Goal: Task Accomplishment & Management: Manage account settings

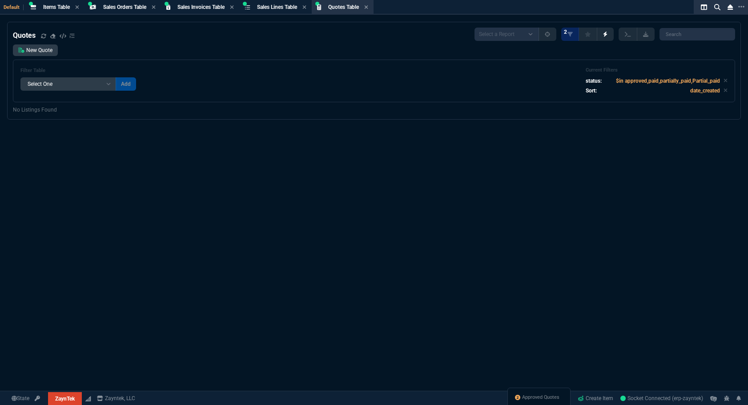
select select "4: SHAD"
select select
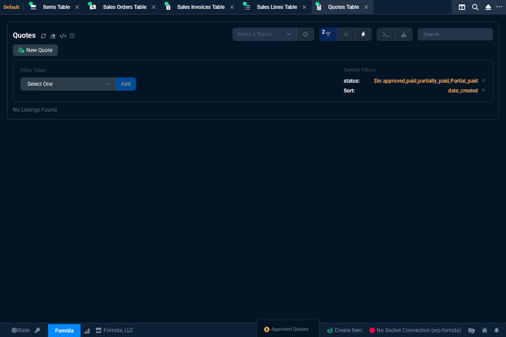
select select "4: SHAD"
select select
click at [300, 324] on div "Approved Quotes" at bounding box center [298, 330] width 63 height 21
click at [297, 334] on div "Approved Quotes" at bounding box center [298, 330] width 63 height 21
click at [299, 330] on span "Approved Quotes" at bounding box center [299, 329] width 37 height 7
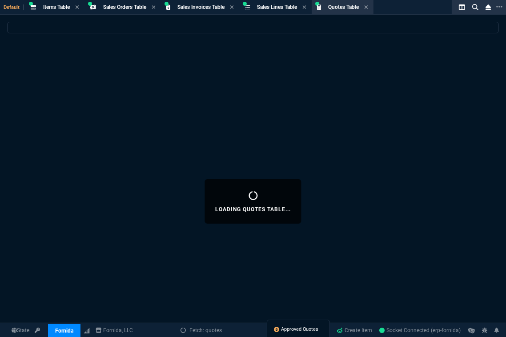
select select
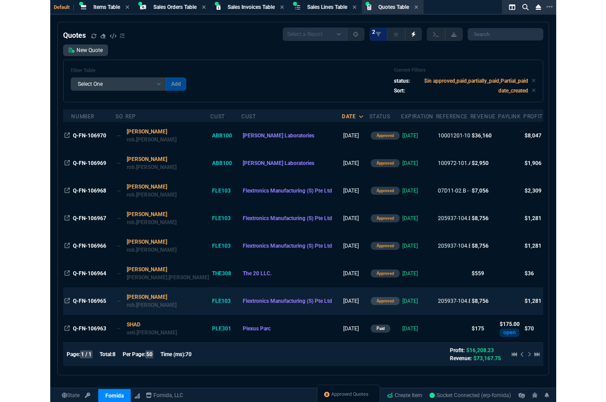
scroll to position [0, 0]
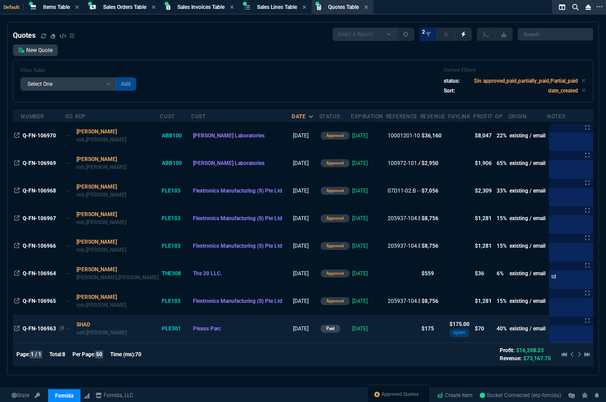
click at [36, 330] on span "Q-FN-106963" at bounding box center [39, 328] width 33 height 6
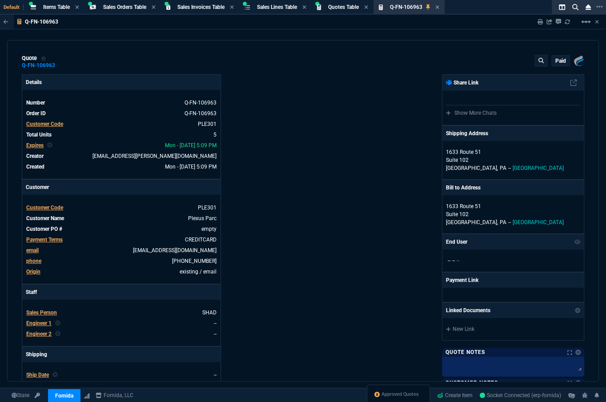
type input "43"
type input "15"
type input "119.3"
type input "71"
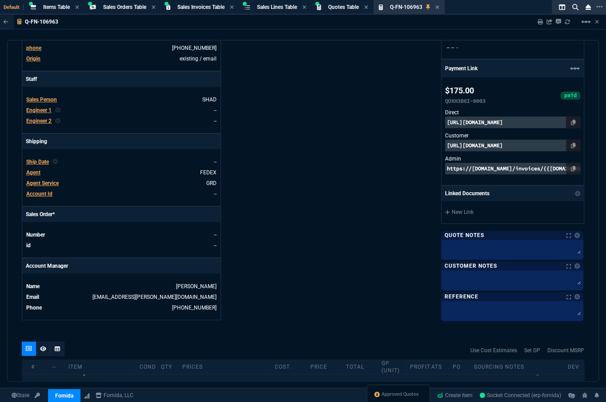
scroll to position [11, 0]
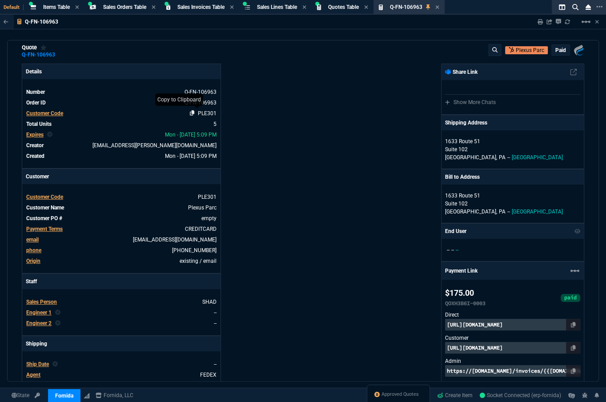
click at [192, 113] on icon at bounding box center [192, 112] width 5 height 5
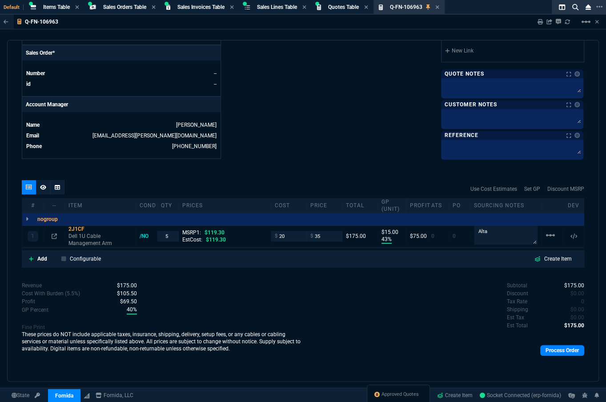
scroll to position [213, 0]
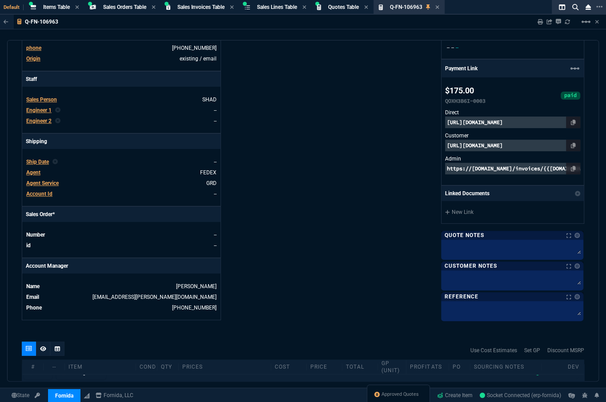
click at [40, 164] on span "Ship Date" at bounding box center [37, 162] width 23 height 6
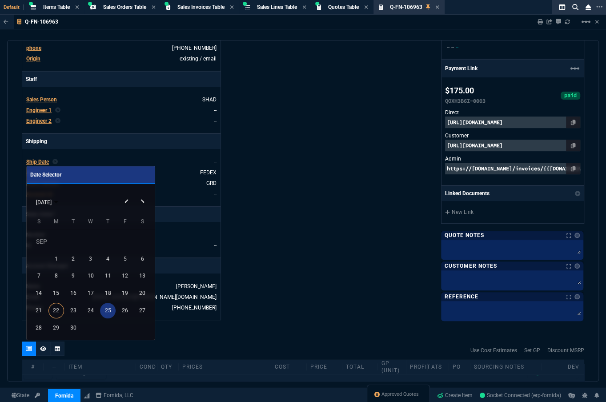
click at [111, 309] on div "25" at bounding box center [108, 311] width 16 height 16
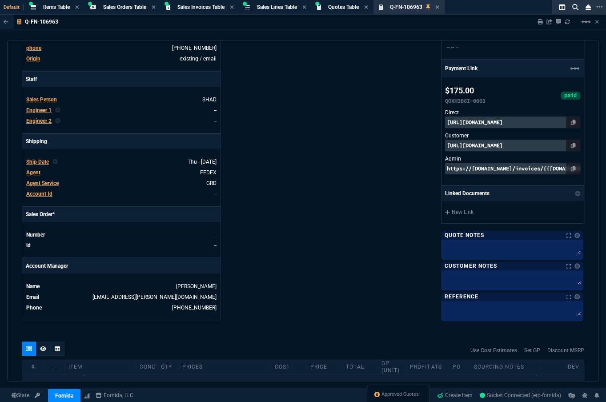
click at [342, 209] on div "Fornida, LLC 2609 Technology Dr Suite 300 Plano, TX 75074 Share Link Show More …" at bounding box center [443, 90] width 281 height 459
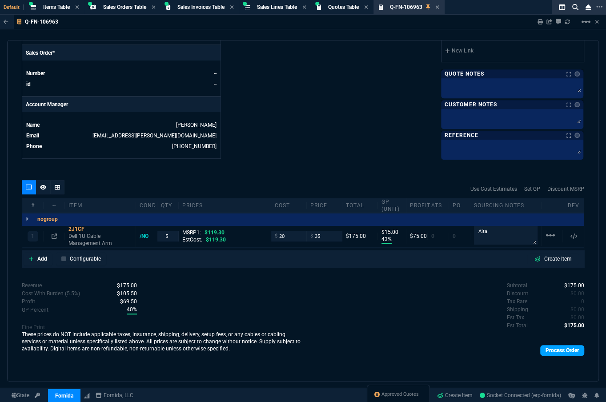
click at [505, 336] on link "Process Order" at bounding box center [562, 350] width 44 height 11
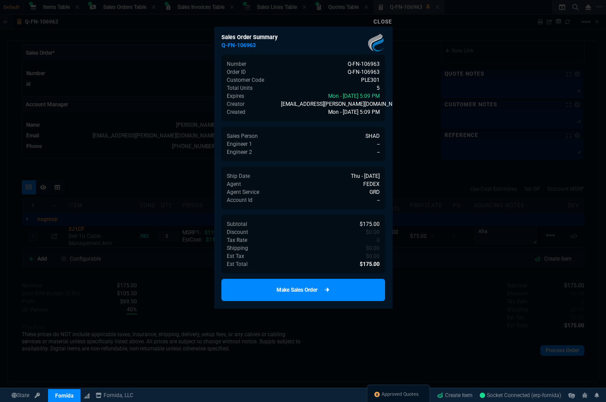
click at [310, 283] on link "Make Sales Order" at bounding box center [303, 290] width 164 height 22
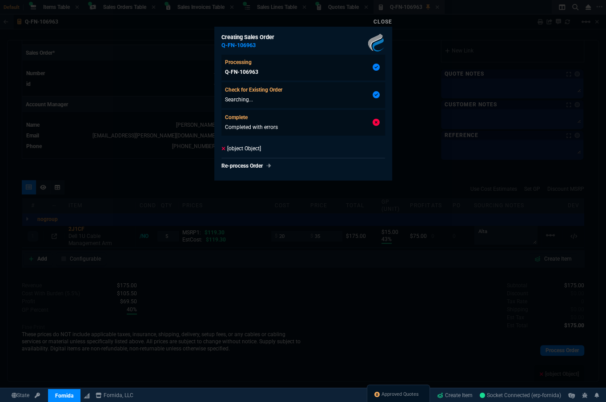
type input "43"
type input "15"
type input "71"
click at [265, 215] on div at bounding box center [303, 201] width 606 height 402
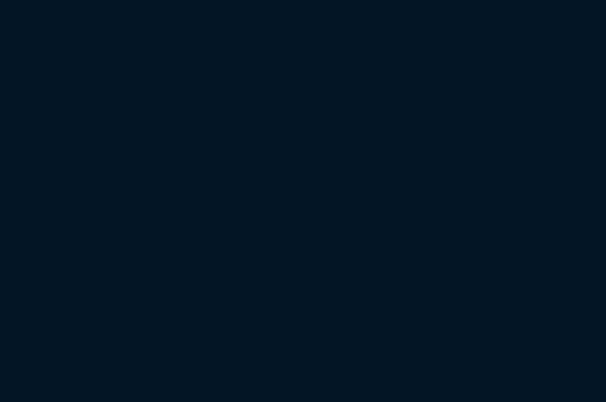
click at [297, 0] on html at bounding box center [303, 0] width 606 height 0
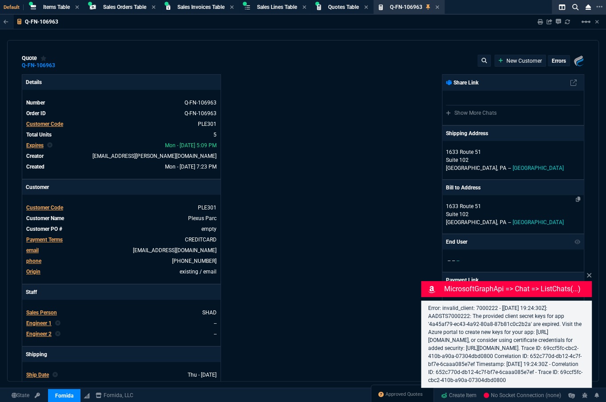
select select "4: SHAD"
type input "43"
type input "15"
type input "119.3"
type input "71"
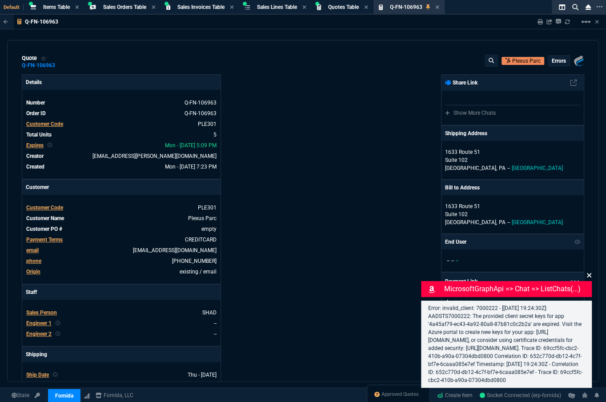
click at [587, 273] on icon at bounding box center [589, 275] width 4 height 4
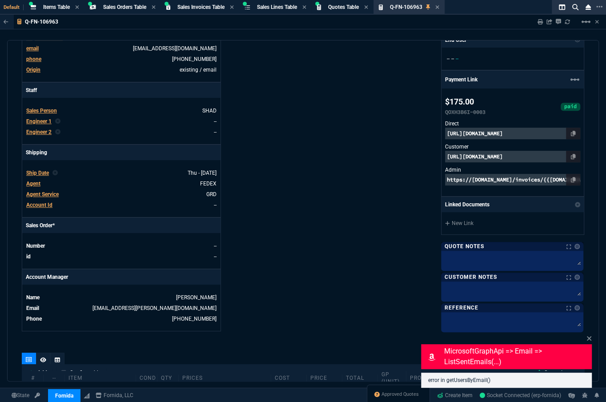
scroll to position [398, 0]
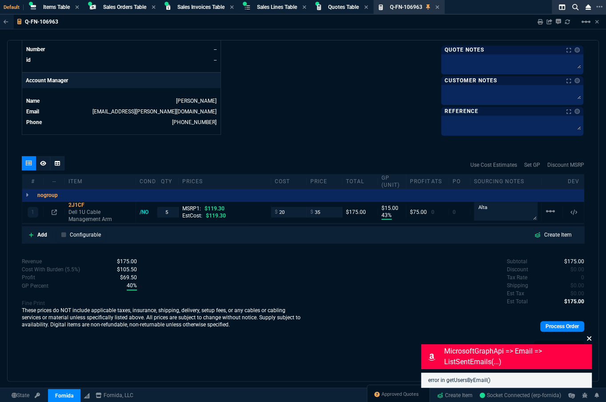
click at [591, 339] on icon at bounding box center [588, 338] width 5 height 7
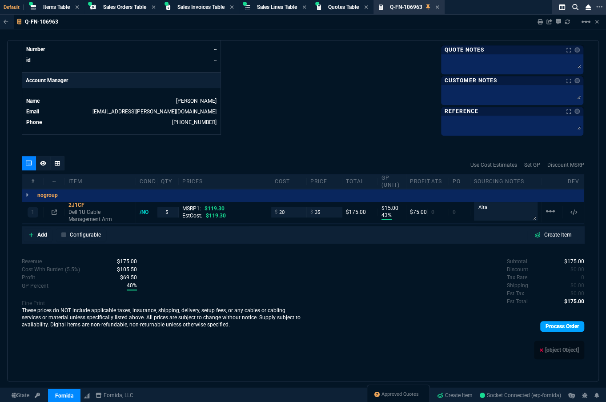
click at [547, 325] on link "Process Order" at bounding box center [562, 326] width 44 height 11
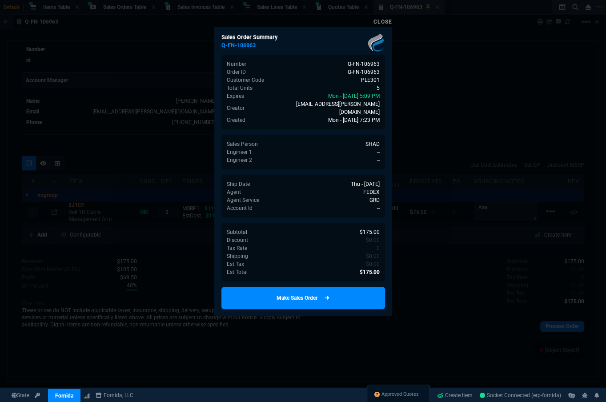
click at [331, 289] on link "Make Sales Order" at bounding box center [303, 298] width 164 height 22
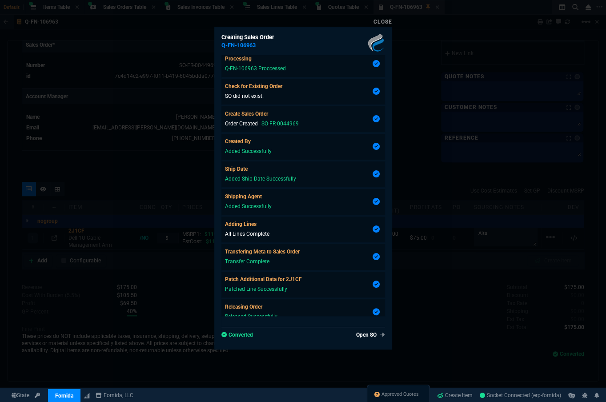
scroll to position [369, 0]
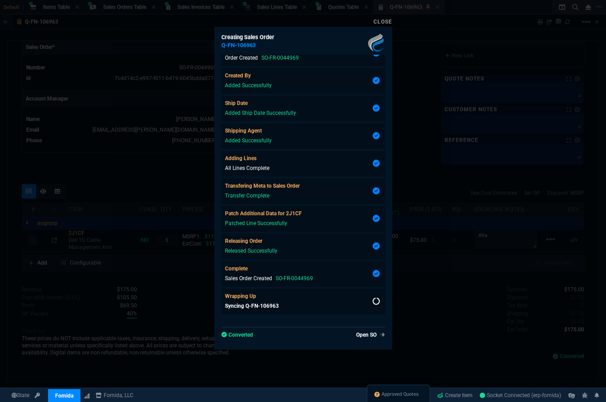
type input "43"
type input "15"
type input "71"
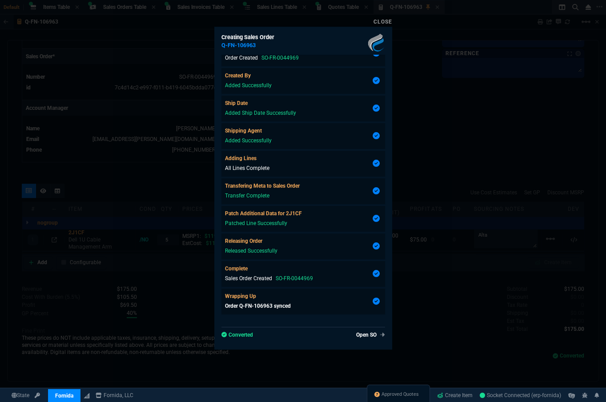
scroll to position [369, 0]
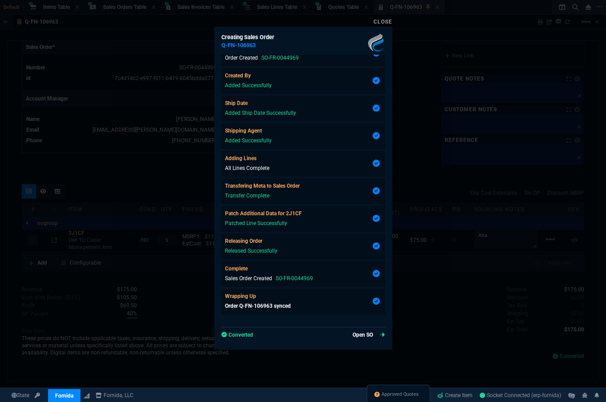
click at [368, 332] on link "Open SO" at bounding box center [368, 335] width 32 height 8
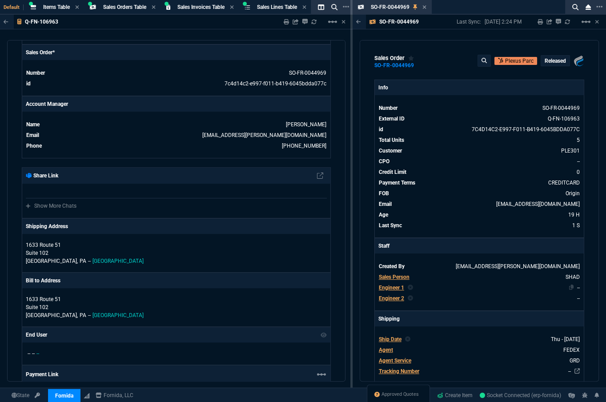
scroll to position [202, 0]
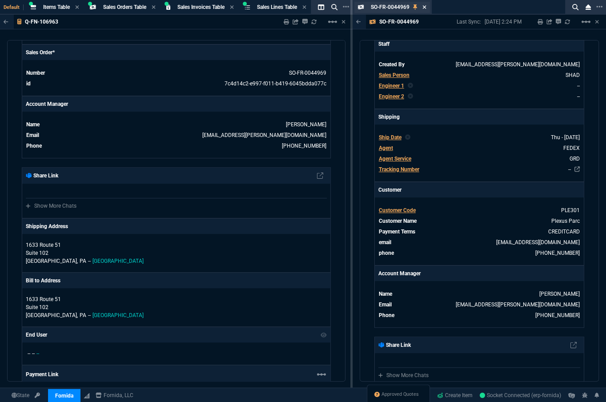
click at [423, 8] on icon at bounding box center [425, 7] width 4 height 4
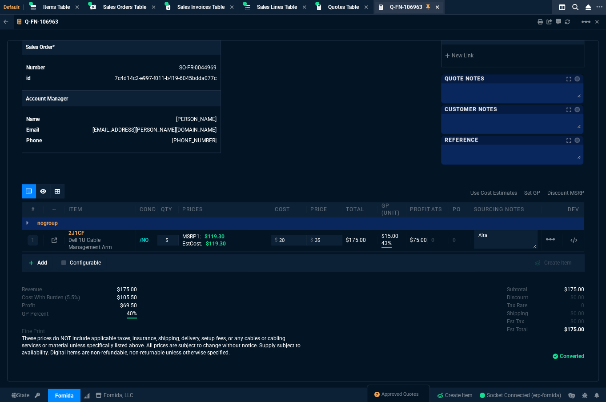
click at [439, 9] on icon at bounding box center [437, 6] width 4 height 5
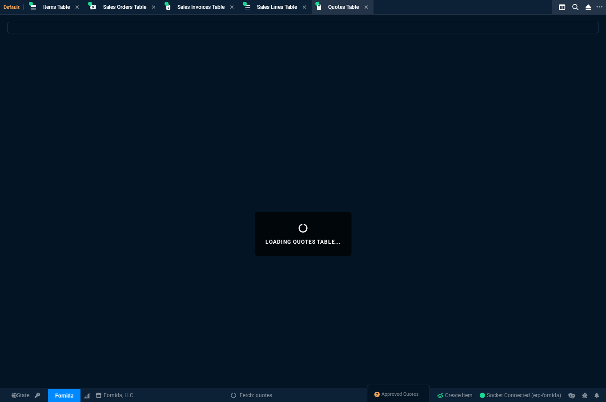
select select
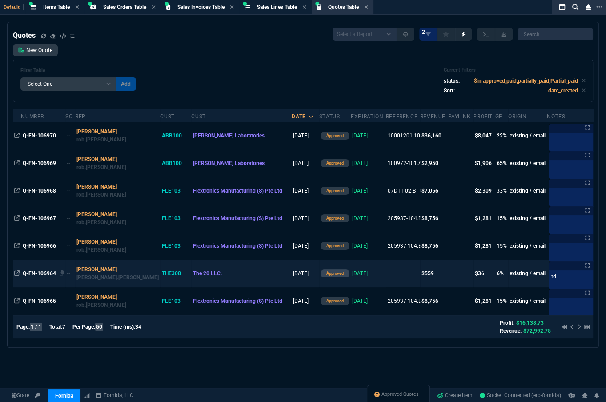
click at [43, 276] on span "Q-FN-106964" at bounding box center [39, 273] width 33 height 6
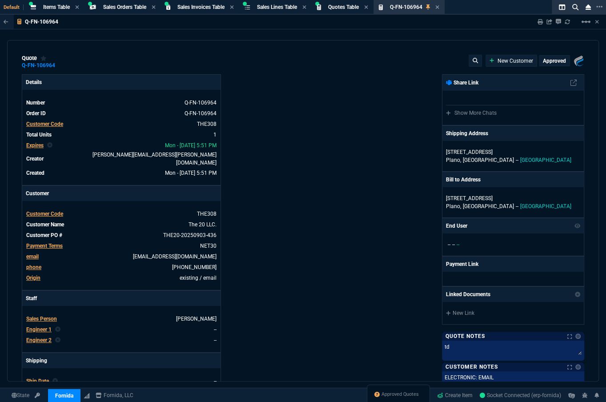
type input "11"
type input "63"
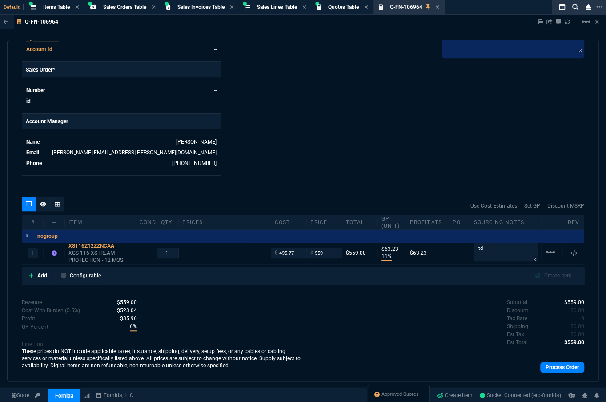
scroll to position [374, 0]
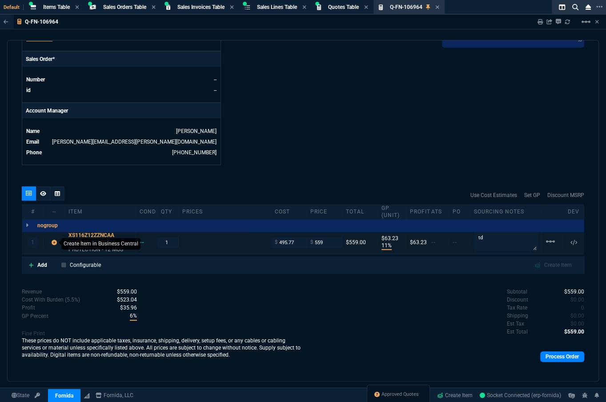
click at [55, 240] on icon at bounding box center [54, 242] width 5 height 5
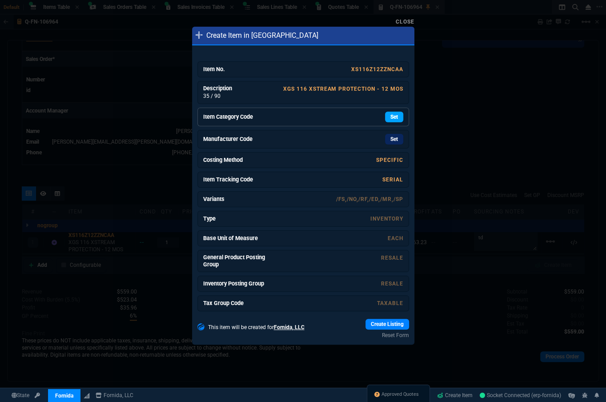
click at [385, 113] on link "Set" at bounding box center [394, 117] width 18 height 11
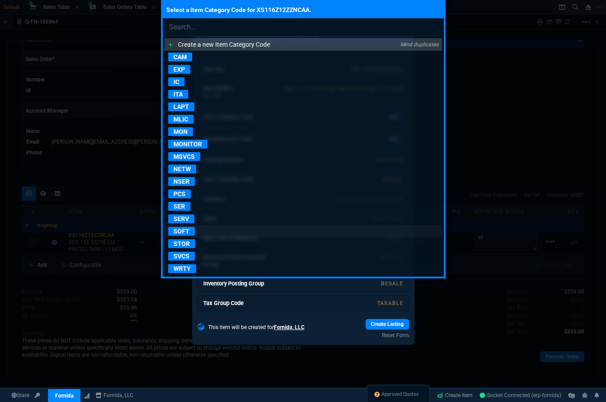
click at [178, 227] on p "SOFT" at bounding box center [181, 231] width 27 height 9
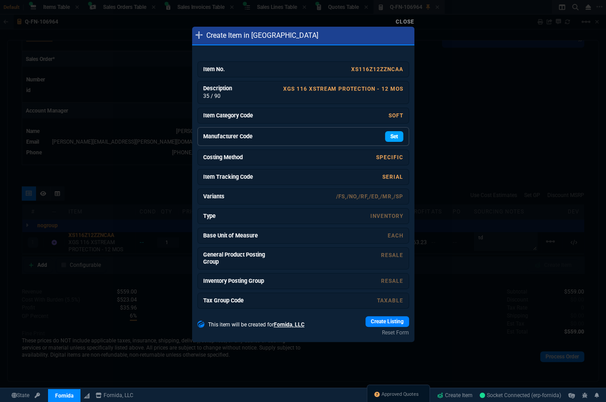
click at [388, 136] on link "Set" at bounding box center [394, 136] width 18 height 11
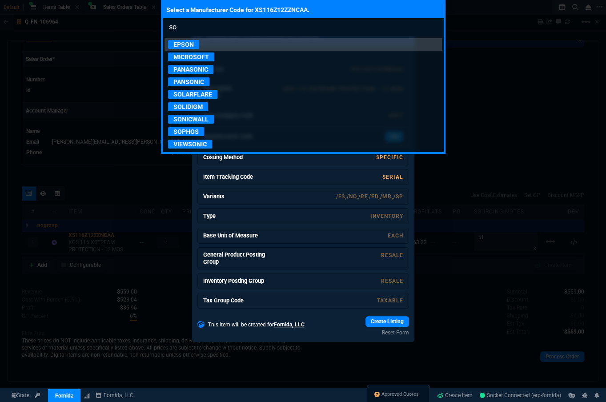
type input "s"
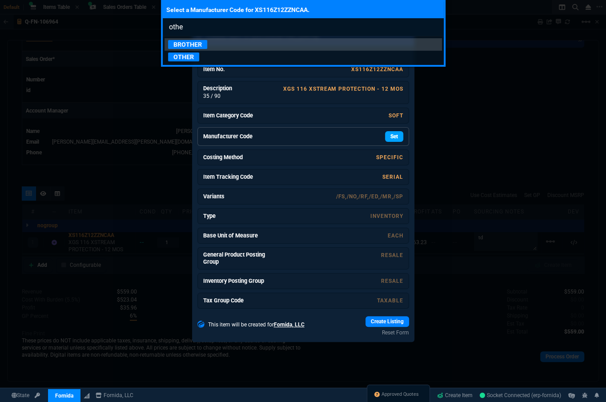
type input "other"
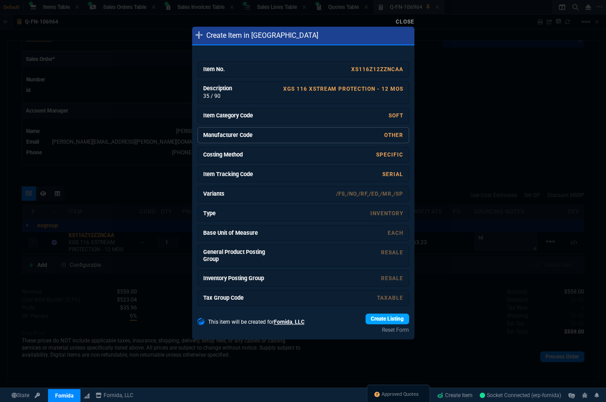
click at [381, 316] on link "Create Listing" at bounding box center [387, 318] width 44 height 11
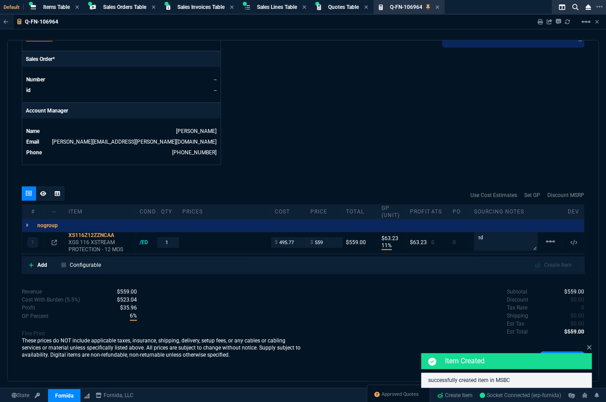
type input "576.48"
type input "3"
click at [591, 347] on icon at bounding box center [588, 347] width 5 height 7
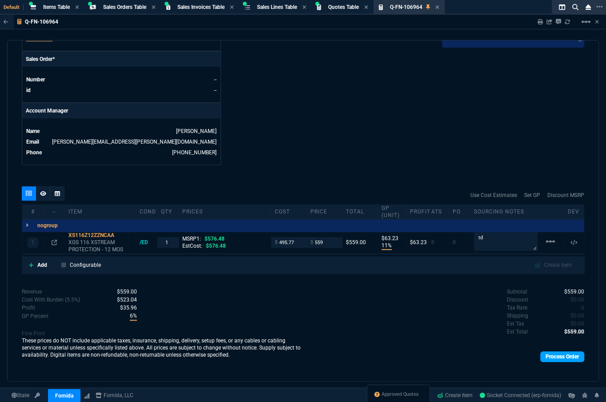
click at [572, 351] on link "Process Order" at bounding box center [562, 356] width 44 height 11
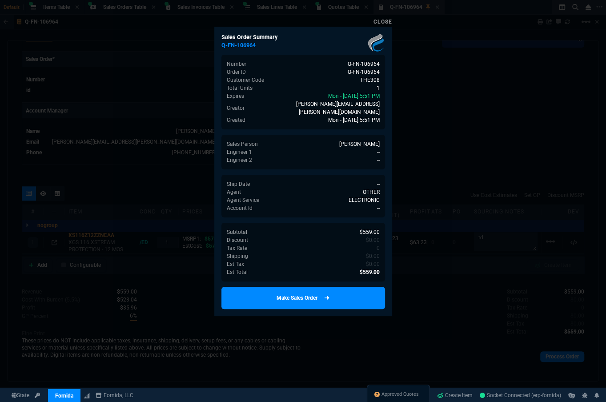
click at [327, 295] on icon at bounding box center [326, 297] width 5 height 5
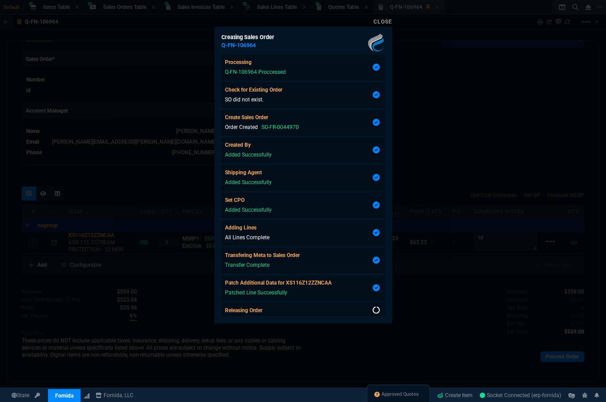
scroll to position [4, 0]
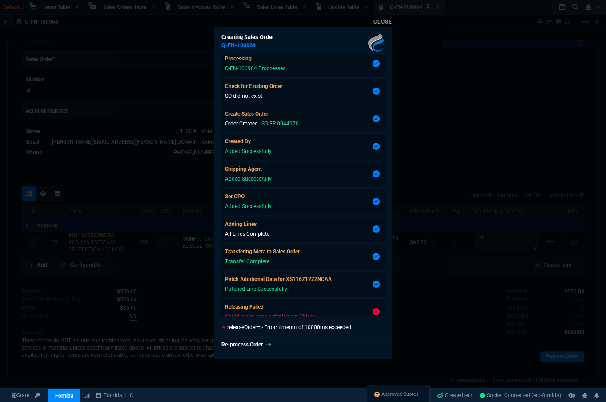
type input "11"
type input "63"
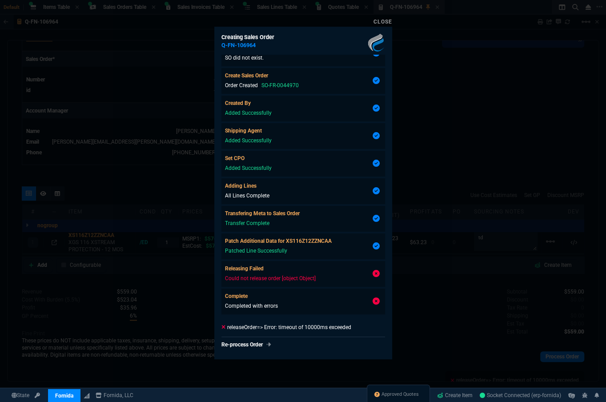
type input "3"
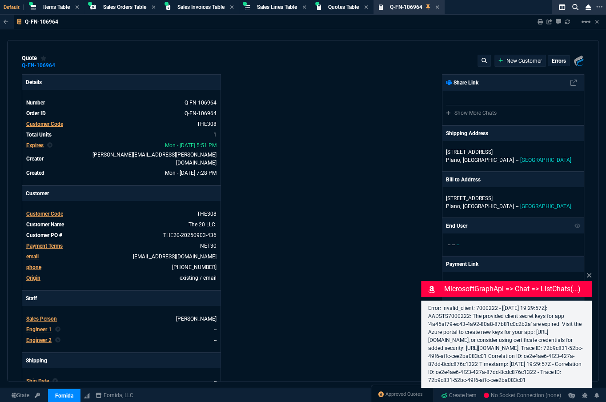
select select "4: SHAD"
type input "11"
type input "63"
type input "576.48"
type input "3"
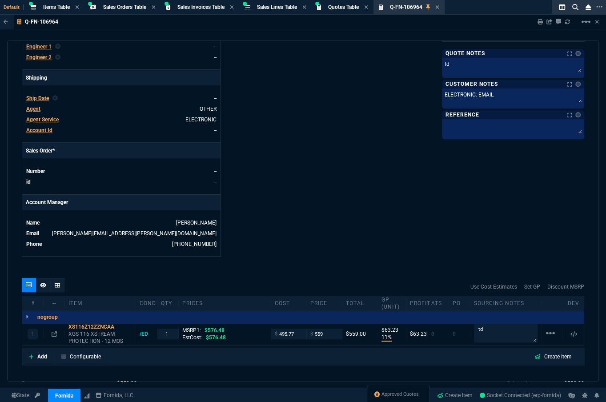
scroll to position [398, 0]
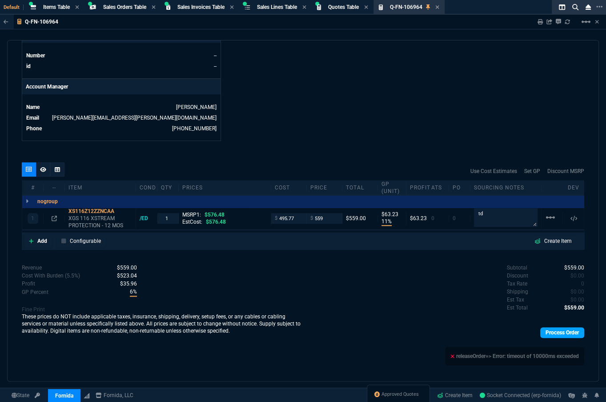
click at [544, 328] on link "Process Order" at bounding box center [562, 332] width 44 height 11
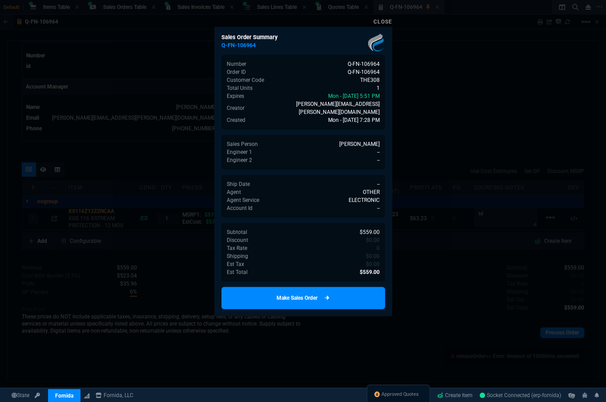
click at [344, 296] on link "Make Sales Order" at bounding box center [303, 298] width 164 height 22
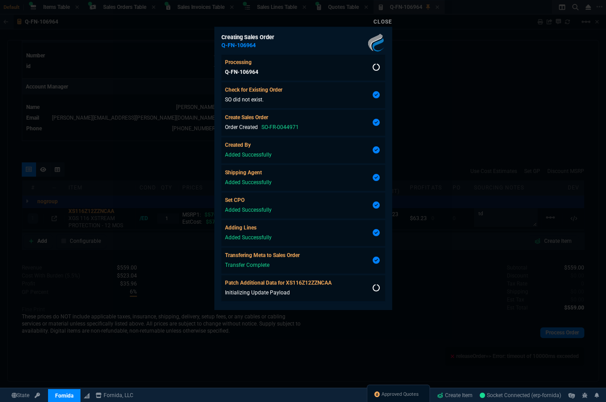
scroll to position [4, 0]
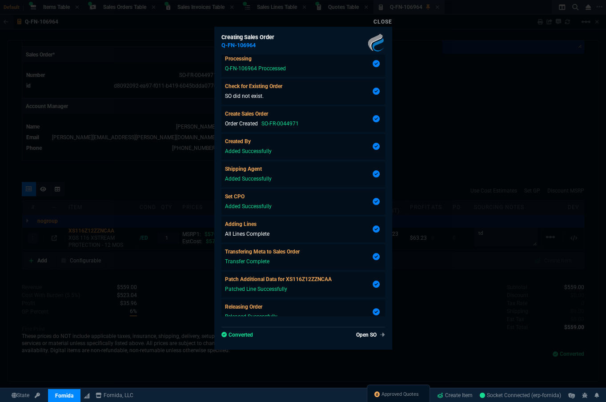
type input "11"
type input "63"
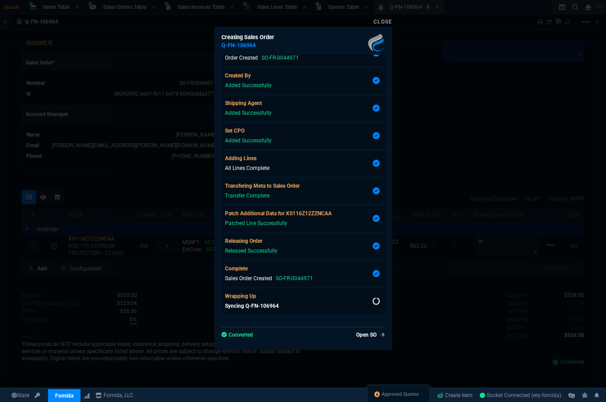
type input "3"
click at [371, 337] on link "Open SO" at bounding box center [368, 335] width 32 height 8
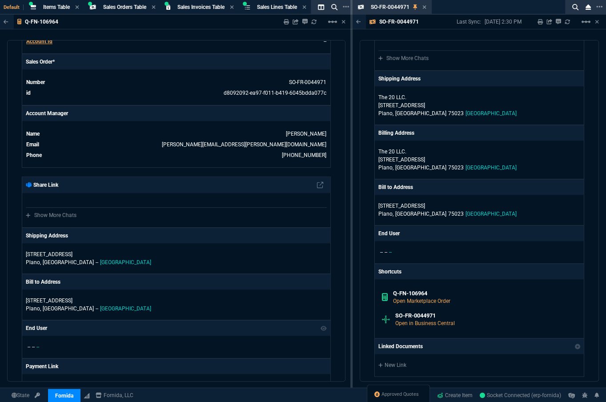
scroll to position [727, 0]
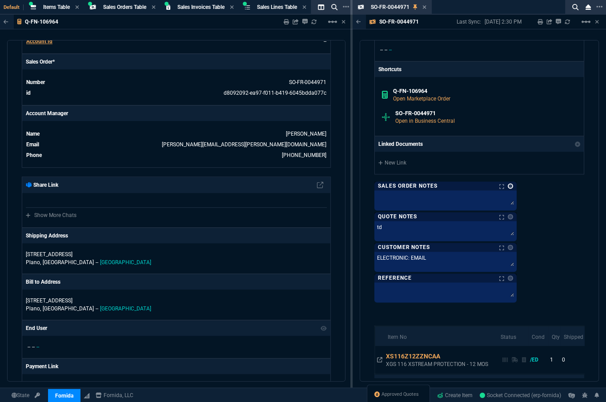
click at [511, 183] on link at bounding box center [510, 185] width 5 height 5
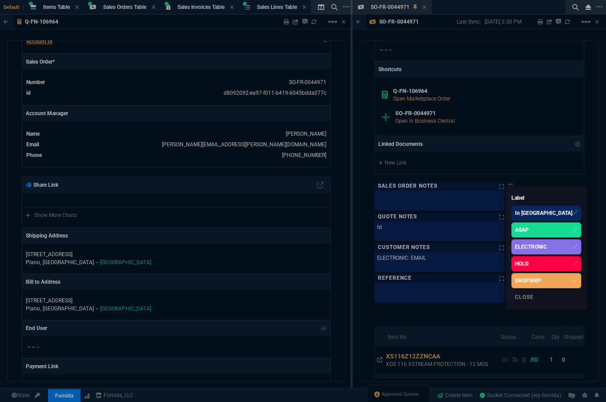
click at [517, 249] on div "ELECTRONIC" at bounding box center [531, 247] width 32 height 8
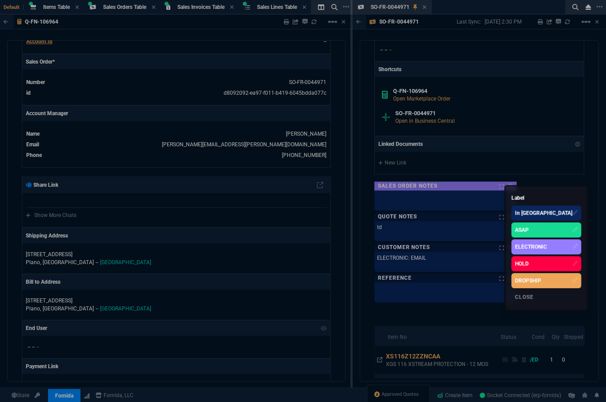
click at [596, 218] on div at bounding box center [303, 201] width 606 height 402
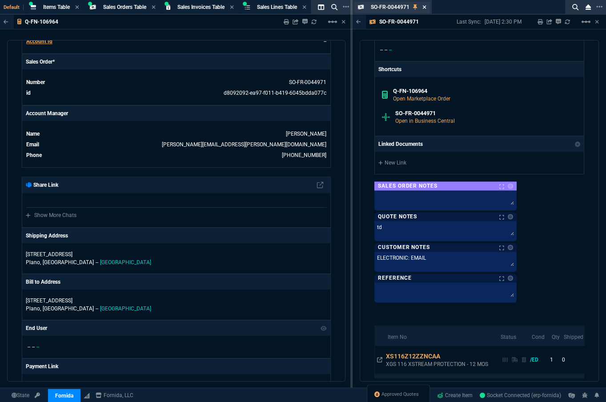
click at [424, 8] on icon at bounding box center [424, 6] width 4 height 5
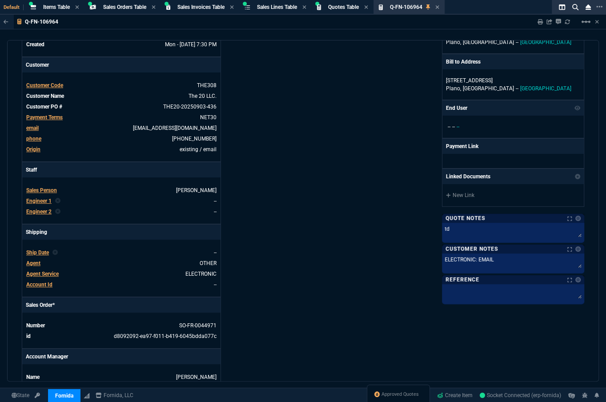
scroll to position [37, 0]
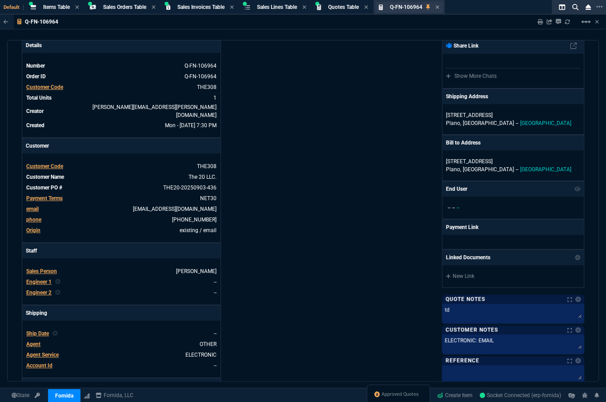
click at [439, 10] on div "Q-FN-106964 Quote" at bounding box center [414, 8] width 49 height 8
click at [439, 9] on icon at bounding box center [437, 6] width 4 height 5
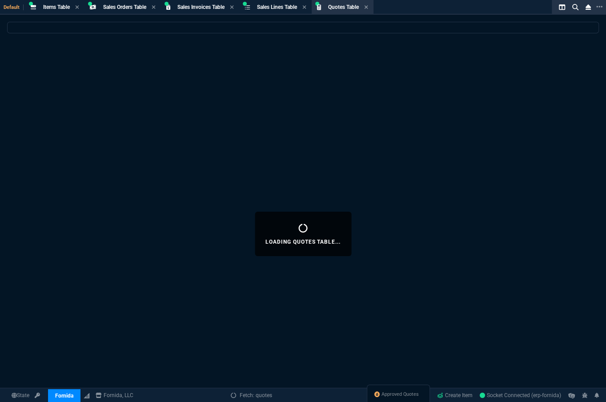
select select
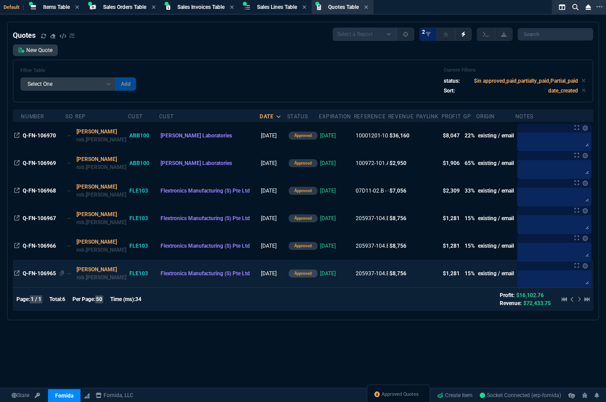
click at [34, 276] on span "Q-FN-106965" at bounding box center [39, 273] width 33 height 6
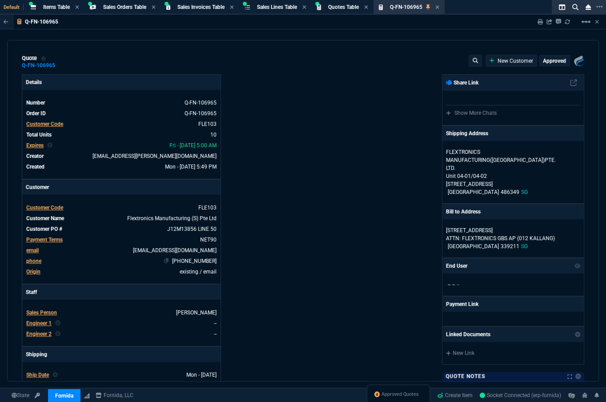
type input "19"
type input "167"
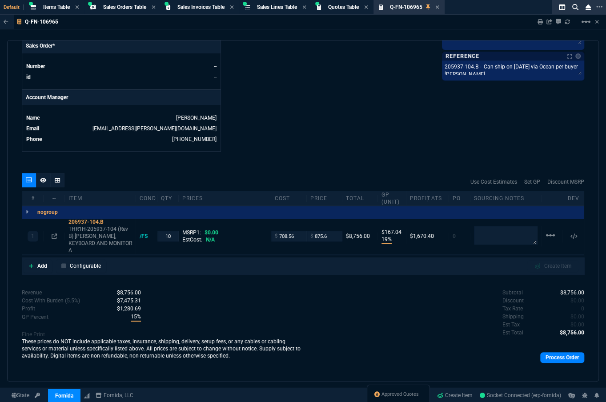
scroll to position [300, 0]
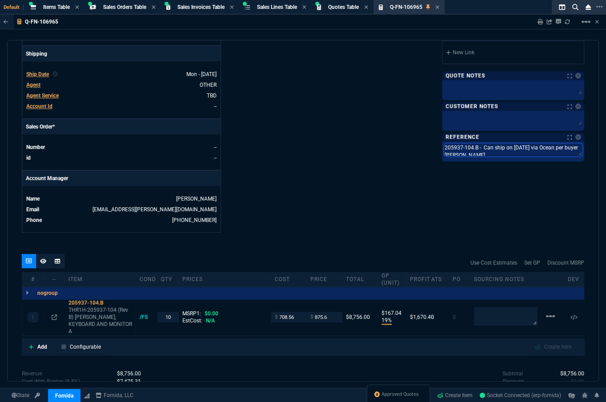
click at [473, 156] on textarea "205937-104.B - Can ship on 11/17/25 via Ocean per buyer Florence Chan Hong Keow." at bounding box center [513, 149] width 139 height 13
drag, startPoint x: 535, startPoint y: 154, endPoint x: 438, endPoint y: 147, distance: 97.1
click at [442, 147] on div "205937-104.B - Can ship on 11/17/25 via Ocean per buyer Florence Chan Hong Keow…" at bounding box center [513, 156] width 142 height 31
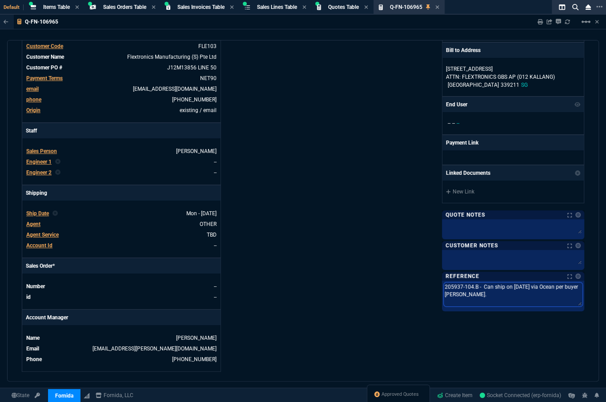
scroll to position [381, 0]
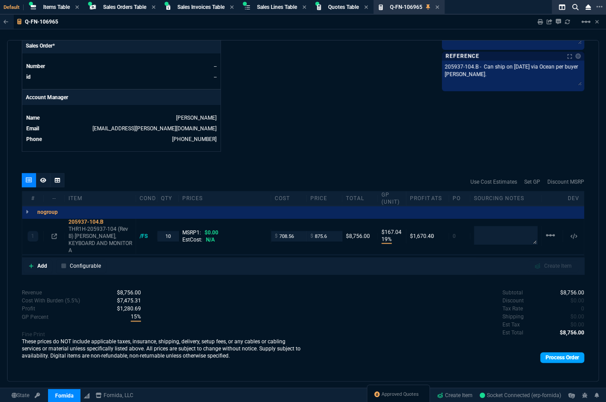
click at [551, 354] on link "Process Order" at bounding box center [562, 357] width 44 height 11
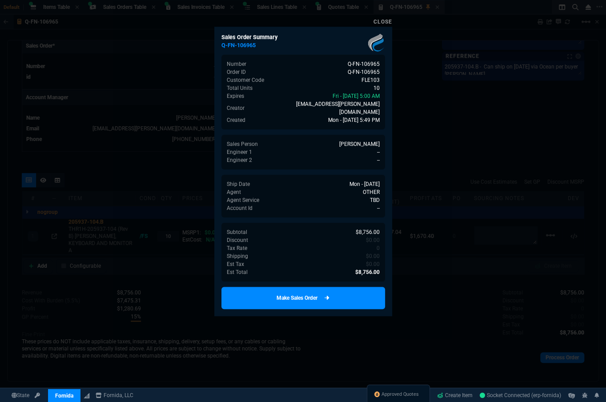
click at [328, 288] on link "Make Sales Order" at bounding box center [303, 298] width 164 height 22
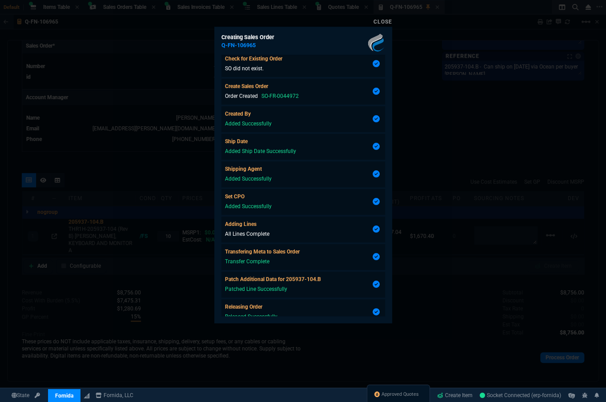
scroll to position [97, 0]
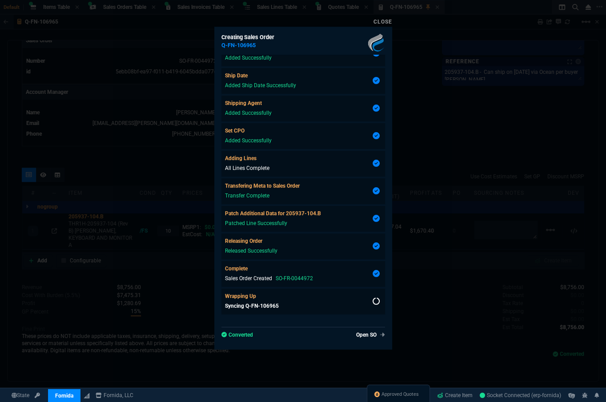
type input "19"
type input "167"
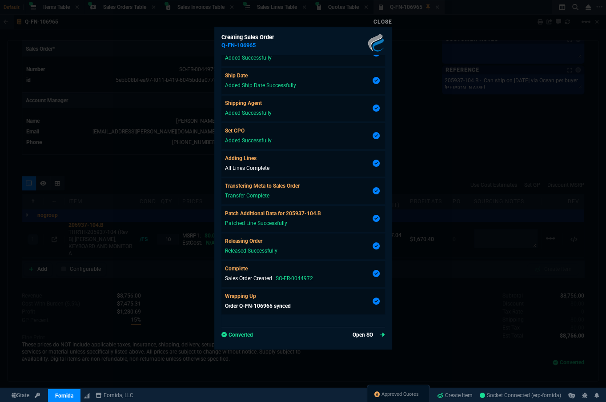
click at [360, 331] on link "Open SO" at bounding box center [368, 335] width 32 height 8
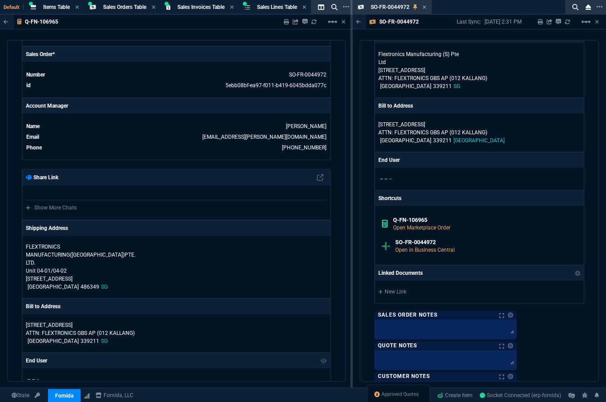
scroll to position [808, 0]
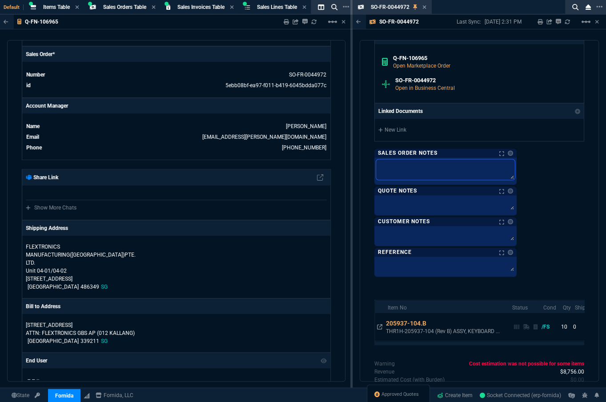
click at [408, 164] on textarea at bounding box center [445, 169] width 139 height 20
paste textarea "205937-104.B - Can ship on 11/17/25 via Ocean per buyer Florence Chan Hong Keow."
type textarea "205937-104.B - Can ship on 11/17/25 via Ocean per buyer Florence Chan Hong Keow."
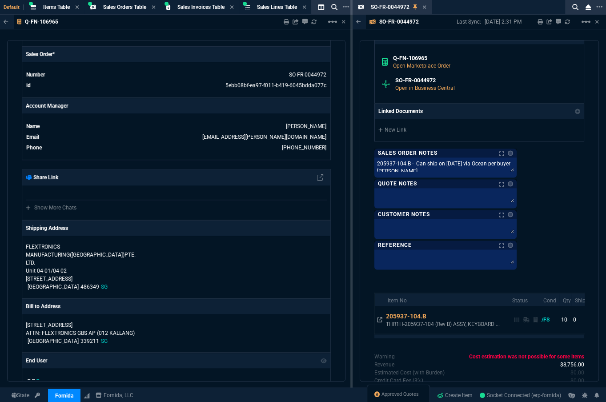
drag, startPoint x: 550, startPoint y: 221, endPoint x: 535, endPoint y: 233, distance: 19.3
click at [550, 221] on div "Fornida, LLC 2609 Technology Dr Suite 300 Plano, TX 75074 Share Link Show More …" at bounding box center [479, 0] width 210 height 528
click at [400, 395] on span "Approved Quotes" at bounding box center [399, 394] width 37 height 7
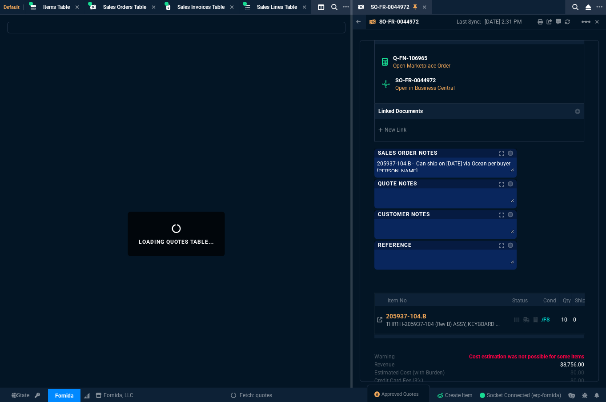
select select
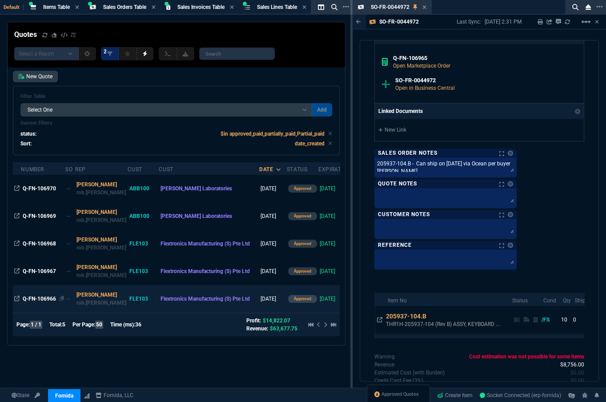
click at [52, 302] on span "Q-FN-106966" at bounding box center [39, 299] width 33 height 6
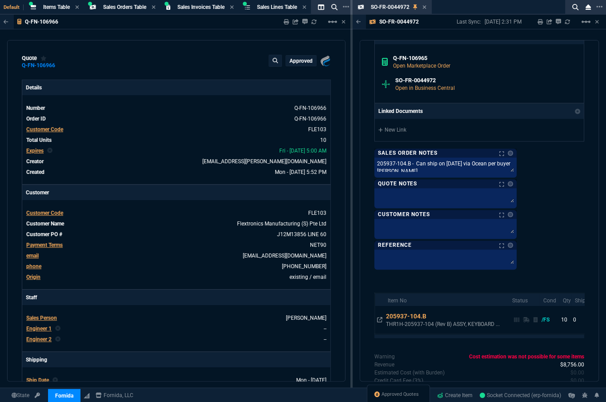
type input "19"
type input "167"
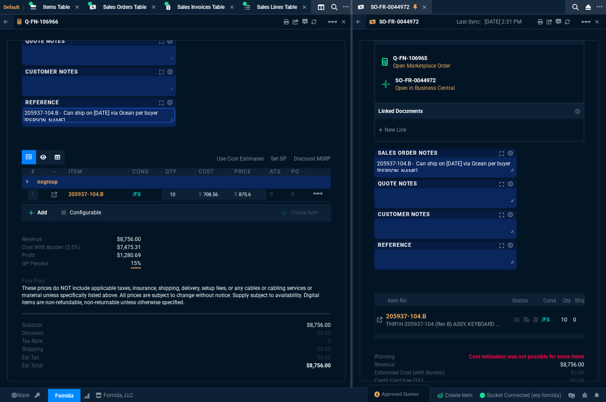
click at [113, 112] on textarea "205937-104.B - Can ship on 02/02/26 via Ocean per buyer Florence Chan Hong Keow." at bounding box center [99, 114] width 151 height 13
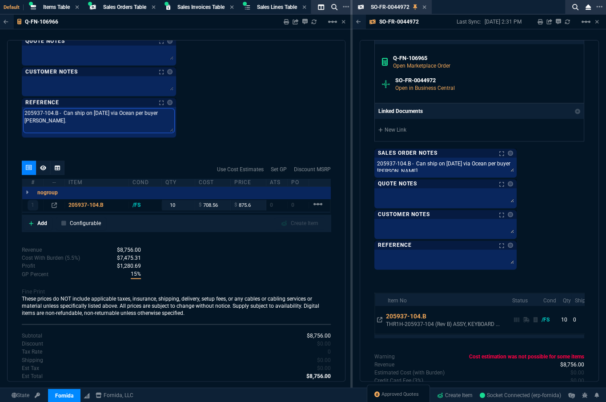
drag, startPoint x: 17, startPoint y: 107, endPoint x: 20, endPoint y: 112, distance: 6.6
click at [20, 112] on div "quote Q-FN-106966 approved Fornida, LLC 2609 Technology Dr Suite 300 Plano, TX …" at bounding box center [176, 210] width 338 height 341
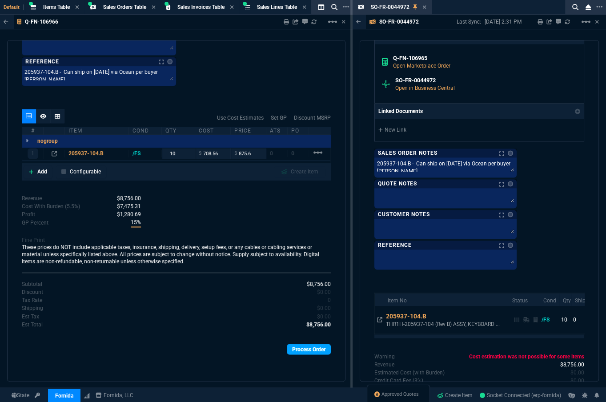
click at [291, 351] on link "Process Order" at bounding box center [309, 349] width 44 height 11
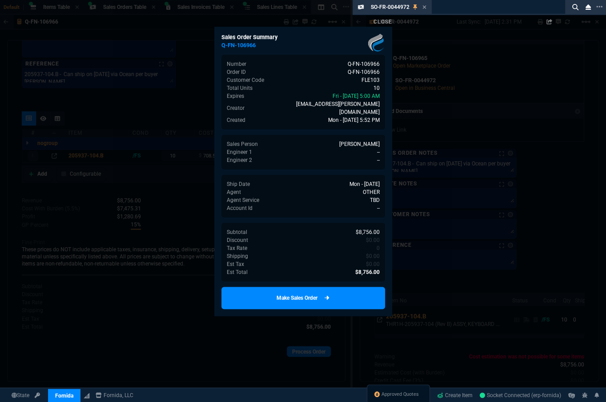
click at [289, 293] on link "Make Sales Order" at bounding box center [303, 298] width 164 height 22
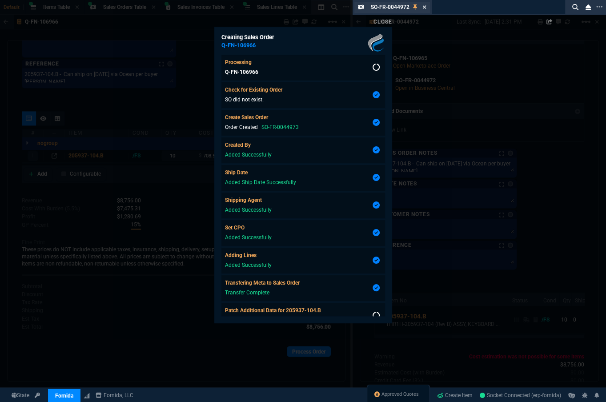
scroll to position [14, 0]
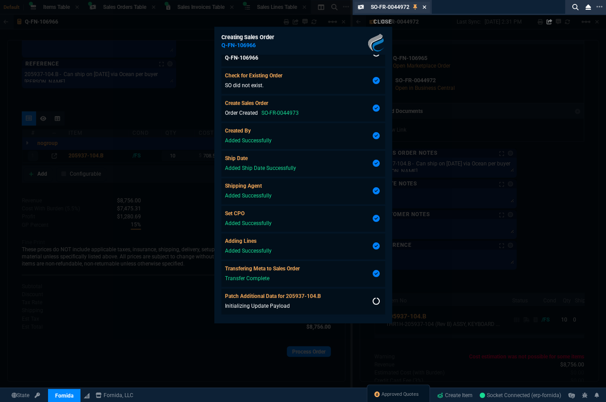
click at [423, 6] on icon at bounding box center [425, 7] width 4 height 4
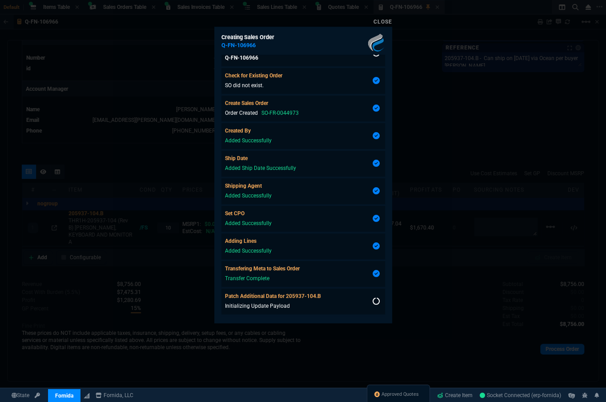
scroll to position [31, 0]
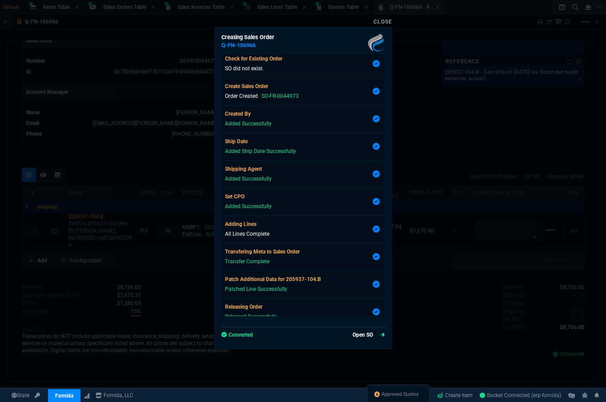
type input "19"
type input "167"
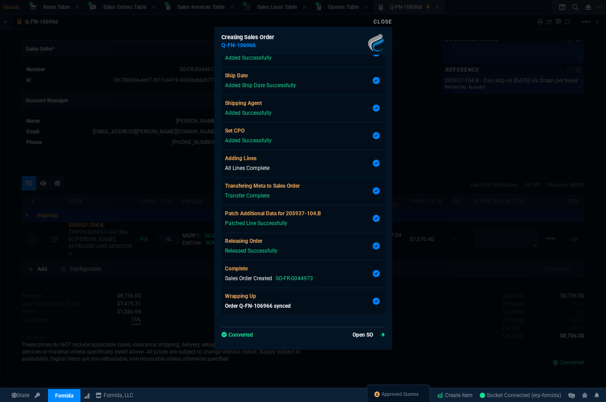
click at [360, 335] on link "Open SO" at bounding box center [368, 335] width 32 height 8
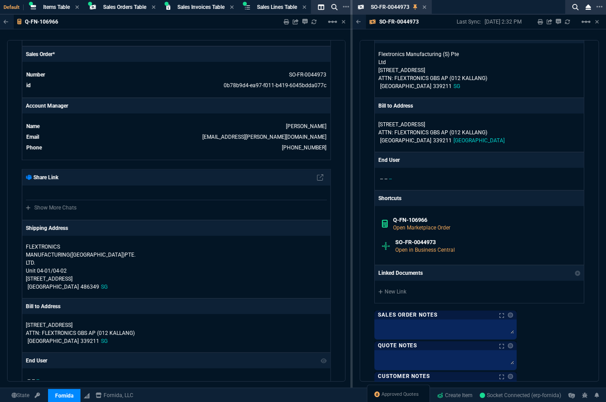
scroll to position [808, 0]
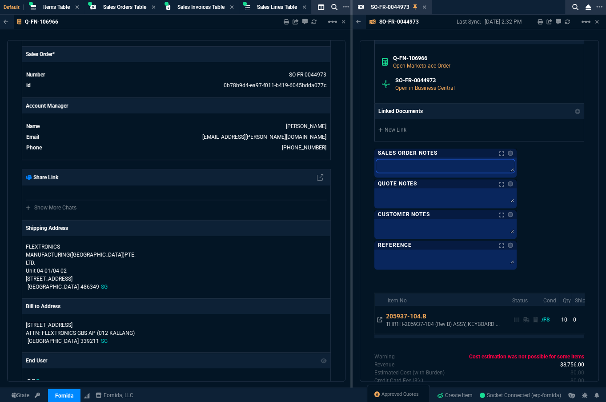
click at [413, 164] on textarea at bounding box center [445, 165] width 139 height 13
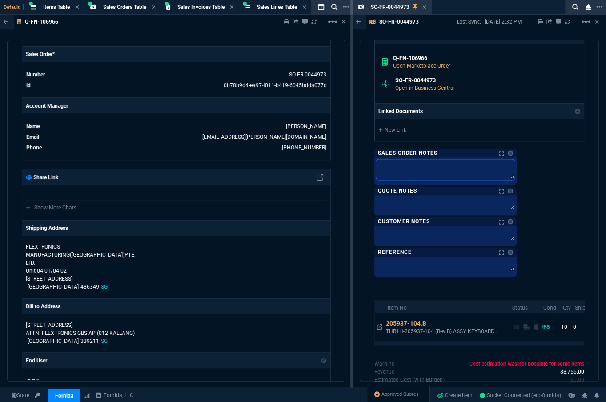
paste textarea "205937-104.B - Can ship on 02/02/26 via Ocean per buyer Florence Chan Hong Keow."
type textarea "205937-104.B - Can ship on 02/02/26 via Ocean per buyer Florence Chan Hong Keow."
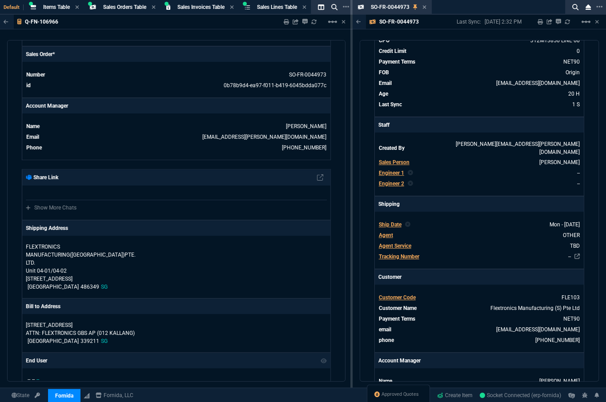
scroll to position [0, 0]
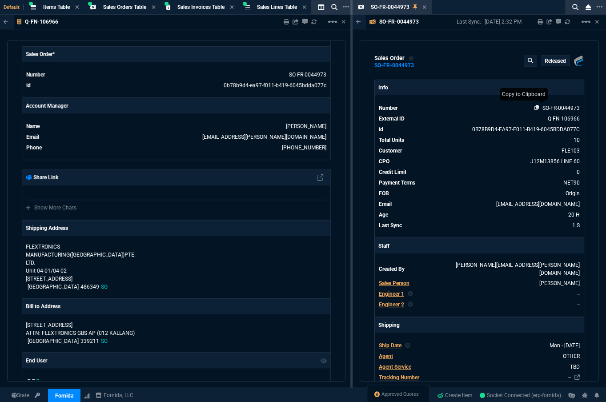
click at [534, 107] on icon at bounding box center [536, 107] width 5 height 5
click at [423, 8] on icon at bounding box center [425, 7] width 4 height 4
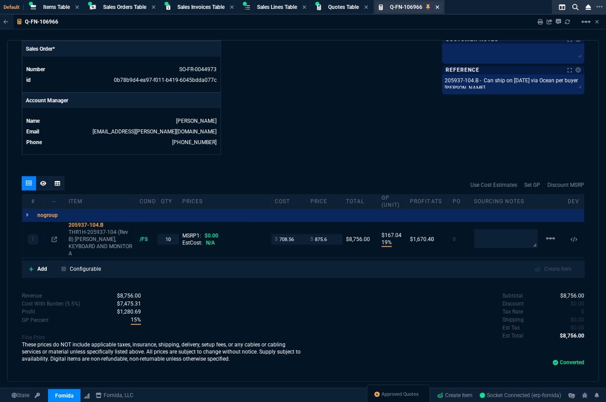
click at [439, 8] on icon at bounding box center [437, 7] width 4 height 4
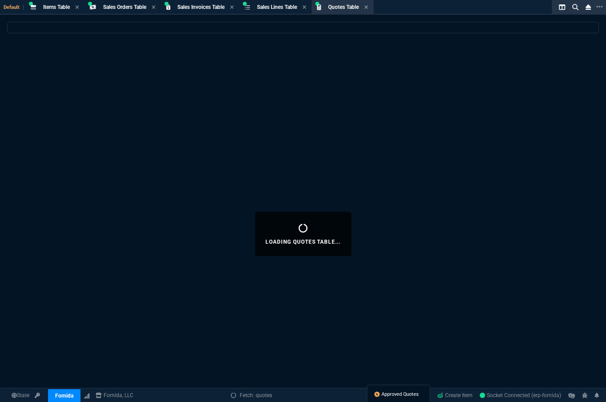
select select
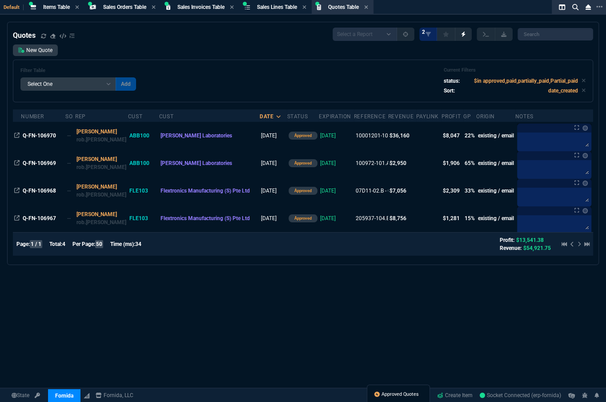
click at [403, 396] on span "Approved Quotes" at bounding box center [399, 394] width 37 height 7
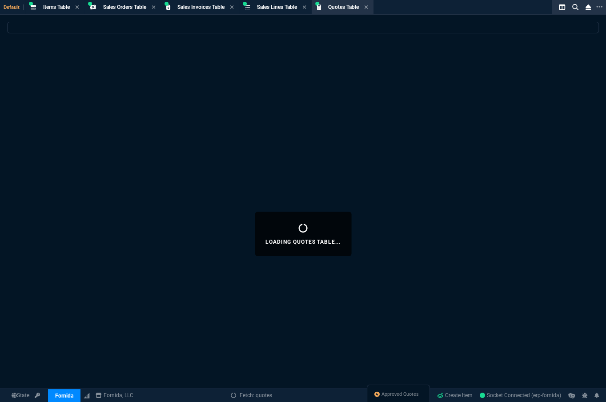
select select
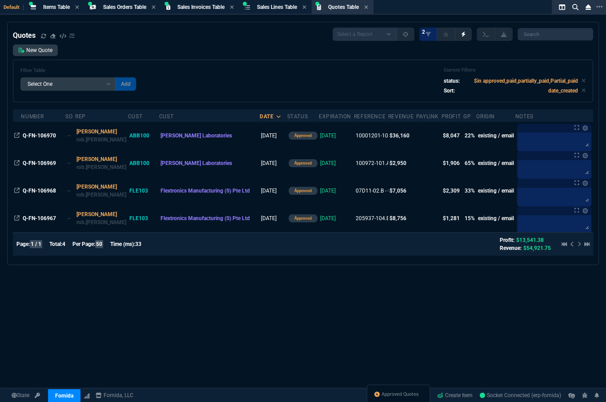
click at [159, 301] on div "Quotes Select a Report Fruit (MTD) APPROVED Quotes 2 New Quote Filter Table Sel…" at bounding box center [303, 234] width 606 height 424
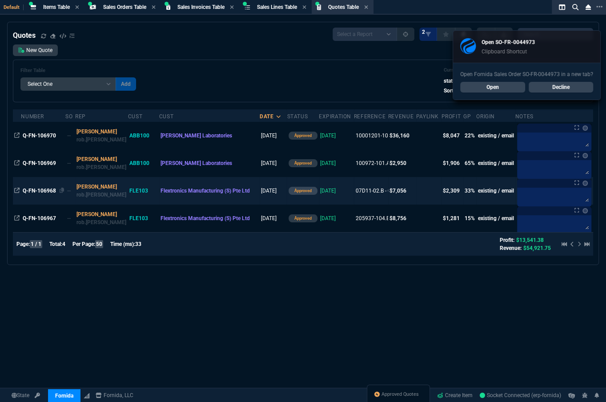
click at [38, 194] on span "Q-FN-106968" at bounding box center [39, 191] width 33 height 6
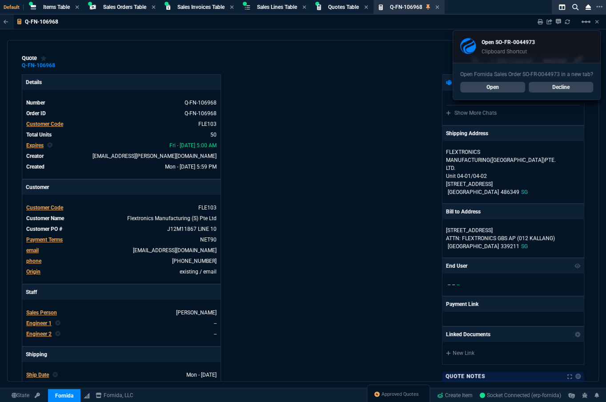
type input "36"
type input "51"
type input "24"
click at [376, 187] on div "Fornida, LLC 2609 Technology Dr Suite 300 Plano, TX 75074 Share Link Show More …" at bounding box center [443, 303] width 281 height 459
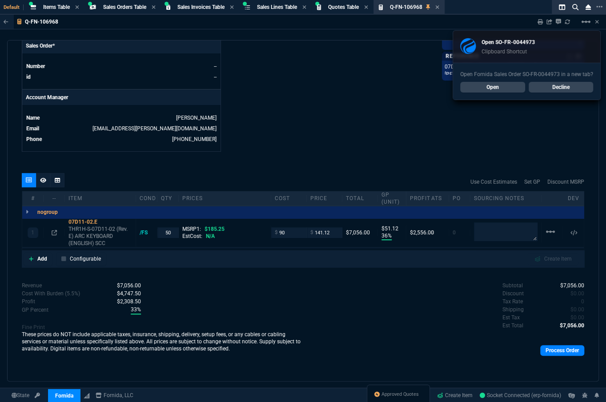
scroll to position [260, 0]
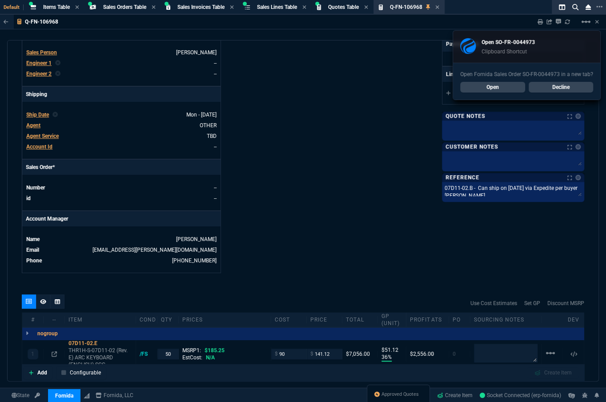
click at [514, 204] on div "Fornida, LLC 2609 Technology Dr Suite 300 Plano, TX 75074 Share Link Show More …" at bounding box center [443, 43] width 281 height 459
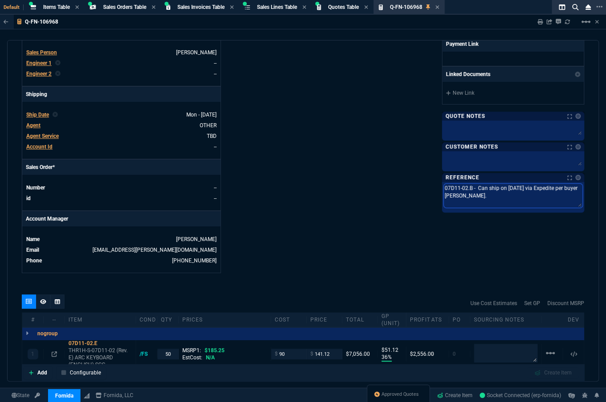
click at [518, 195] on textarea "07D11-02.B - Can ship on 10/06/25 via Expedite per buyer Florence Chan Hong Keo…" at bounding box center [513, 196] width 139 height 24
drag, startPoint x: 518, startPoint y: 195, endPoint x: 460, endPoint y: 190, distance: 58.5
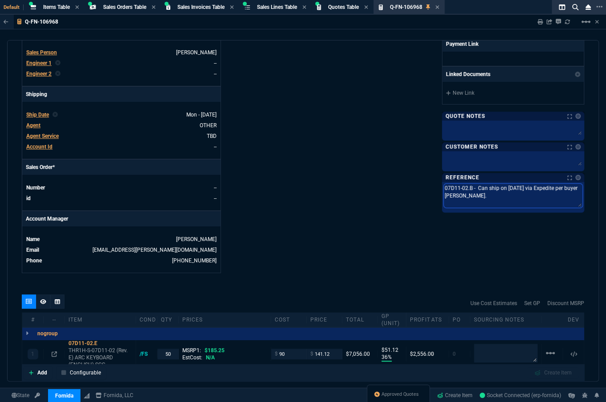
click at [460, 190] on textarea "07D11-02.B - Can ship on 10/06/25 via Expedite per buyer Florence Chan Hong Keo…" at bounding box center [513, 196] width 139 height 24
click at [318, 201] on div "Fornida, LLC 2609 Technology Dr Suite 300 Plano, TX 75074 Share Link Show More …" at bounding box center [443, 43] width 281 height 459
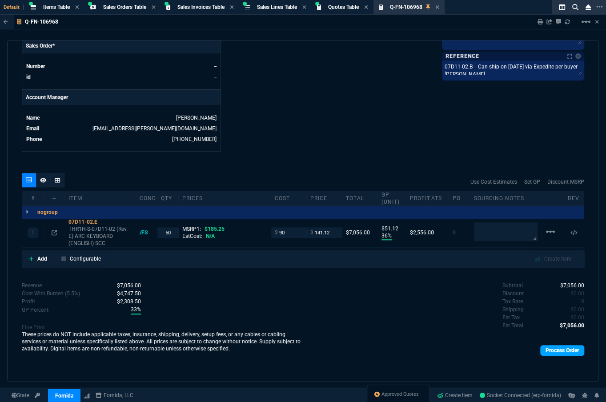
click at [563, 350] on link "Process Order" at bounding box center [562, 350] width 44 height 11
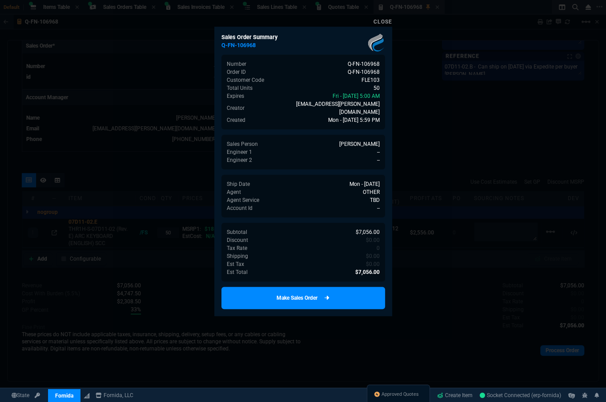
click at [332, 292] on link "Make Sales Order" at bounding box center [303, 298] width 164 height 22
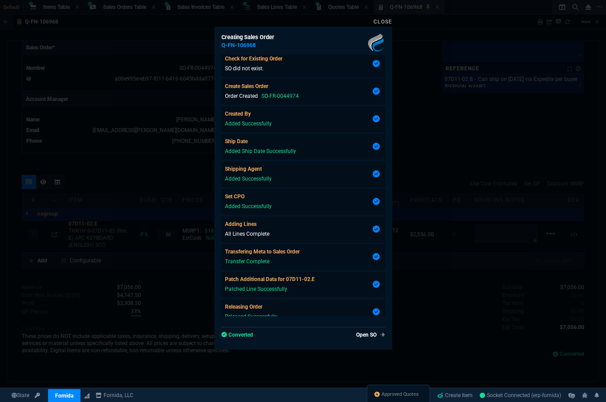
scroll to position [368, 0]
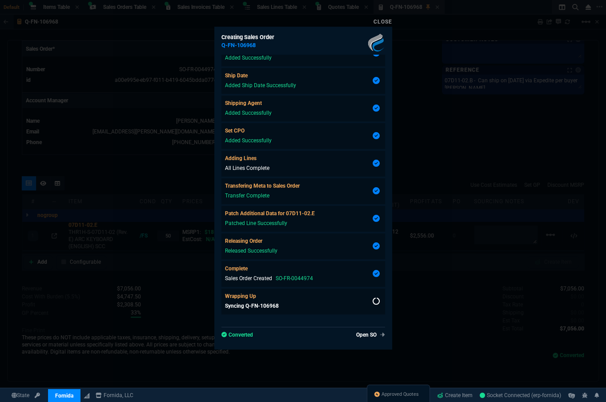
type input "36"
type input "51"
type input "24"
click at [362, 332] on link "Open SO" at bounding box center [368, 335] width 32 height 8
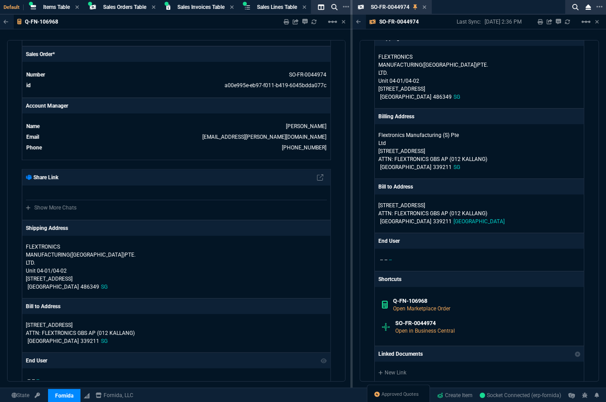
scroll to position [727, 0]
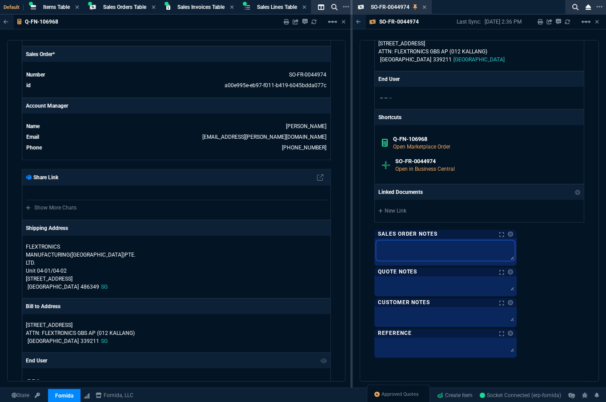
click at [423, 240] on textarea at bounding box center [445, 250] width 139 height 20
paste textarea "07D11-02.B - Can ship on 10/06/25 via Expedite per buyer Florence Chan Hong Keo…"
type textarea "07D11-02.B - Can ship on 10/06/25 via Expedite per buyer Florence Chan Hong Keo…"
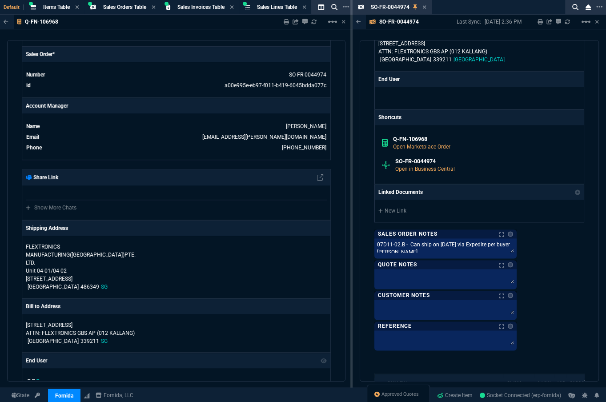
click at [553, 266] on div "Fornida, LLC 2609 Technology Dr Suite 300 Plano, TX 75074 Share Link Show More …" at bounding box center [479, 81] width 210 height 528
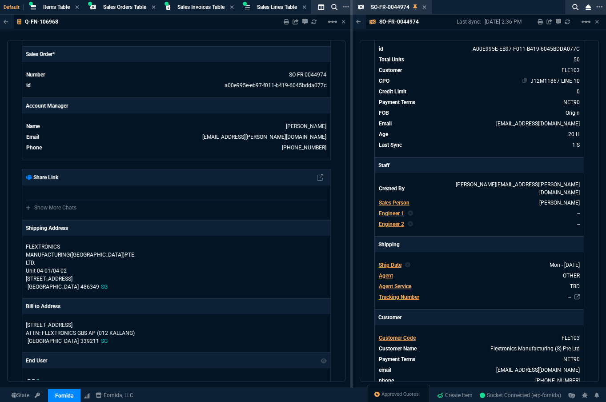
scroll to position [0, 0]
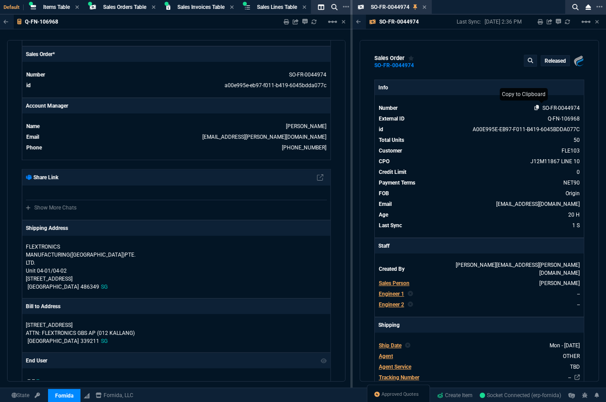
click at [534, 109] on icon at bounding box center [536, 107] width 5 height 5
click at [425, 8] on icon at bounding box center [425, 7] width 4 height 4
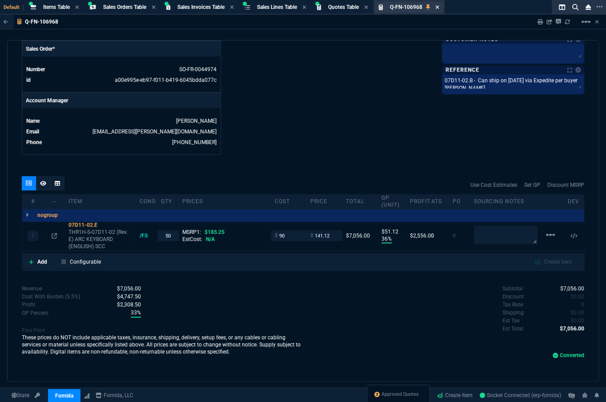
click at [439, 5] on icon at bounding box center [437, 6] width 4 height 5
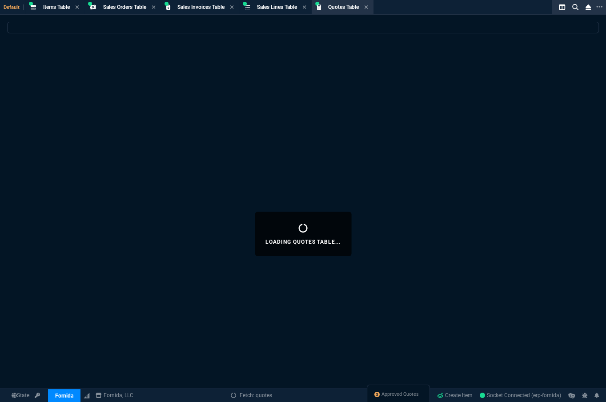
select select
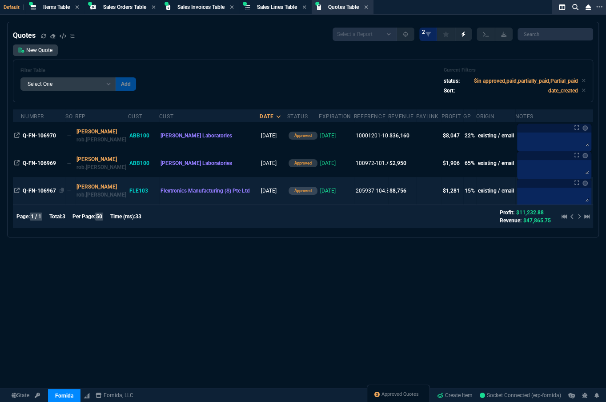
click at [43, 192] on span "Q-FN-106967" at bounding box center [39, 191] width 33 height 6
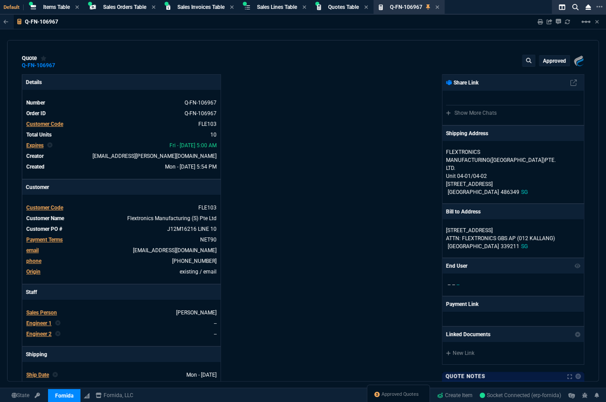
type input "19"
type input "167"
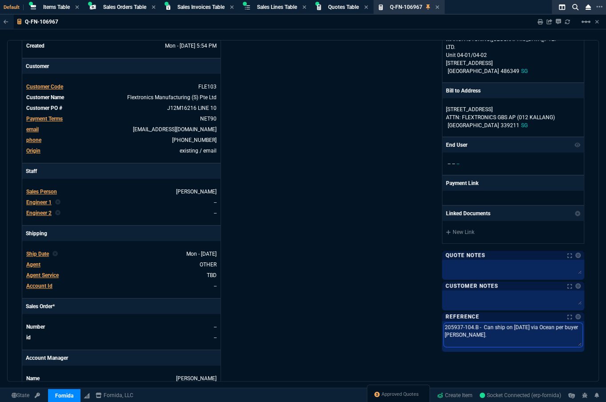
click at [476, 327] on textarea "205937-104.B - Can ship on 10/20/25 via Ocean per buyer Florence Chan Hong Keow." at bounding box center [513, 335] width 139 height 24
drag, startPoint x: 532, startPoint y: 332, endPoint x: 431, endPoint y: 324, distance: 101.6
click at [431, 324] on div "Fornida, LLC 2609 Technology Dr Suite 300 Plano, TX 75074 Share Link Show More …" at bounding box center [443, 182] width 281 height 459
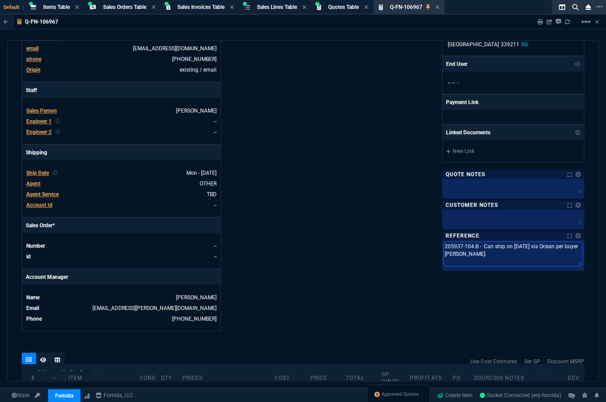
scroll to position [381, 0]
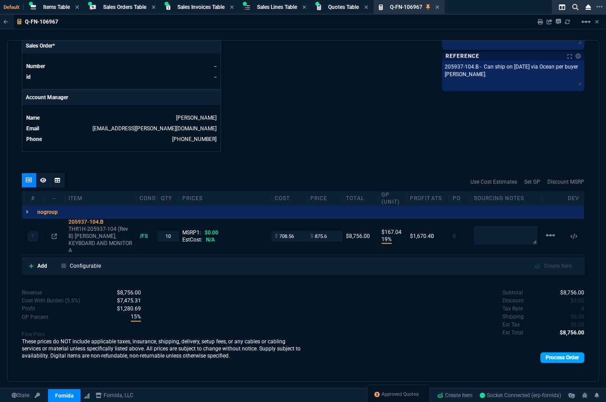
click at [557, 353] on link "Process Order" at bounding box center [562, 357] width 44 height 11
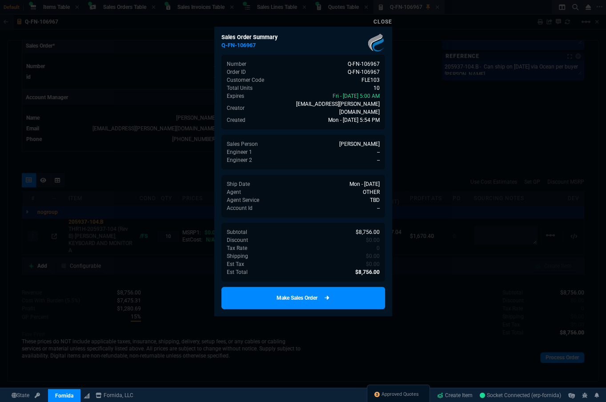
click at [339, 287] on link "Make Sales Order" at bounding box center [303, 298] width 164 height 22
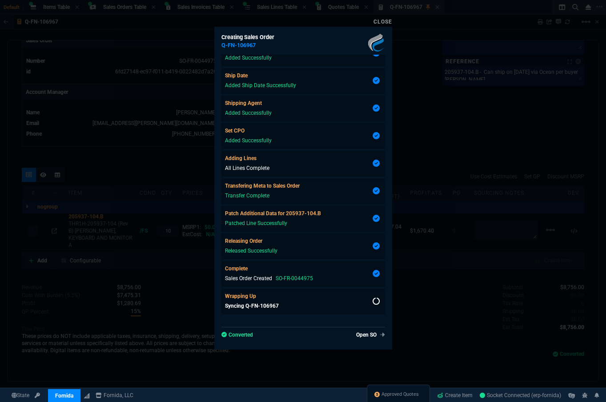
scroll to position [368, 0]
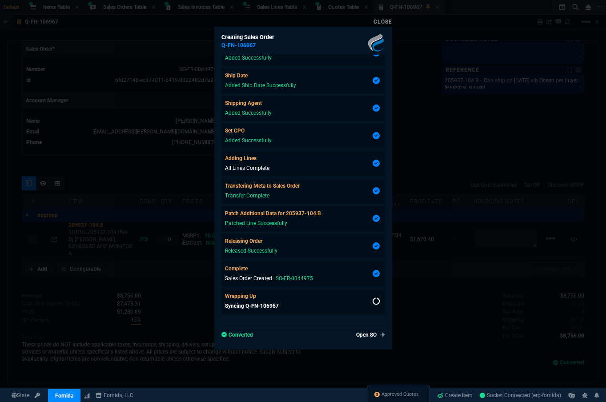
type input "19"
type input "167"
click at [360, 336] on link "Open SO" at bounding box center [368, 335] width 32 height 8
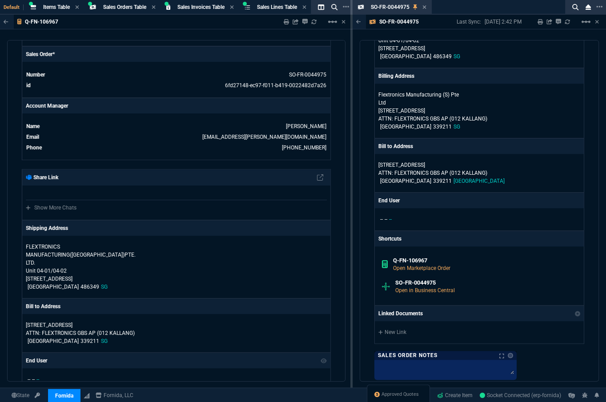
scroll to position [808, 0]
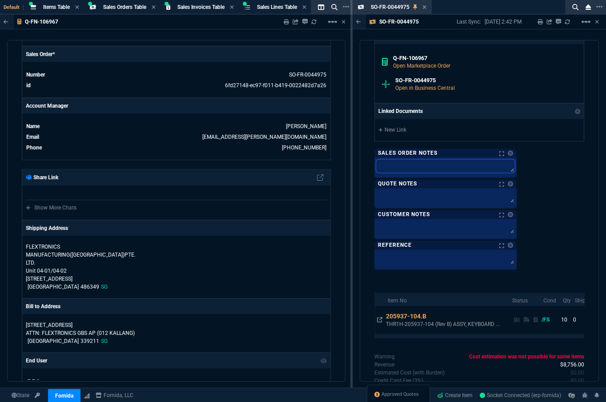
click at [401, 159] on textarea at bounding box center [445, 165] width 139 height 13
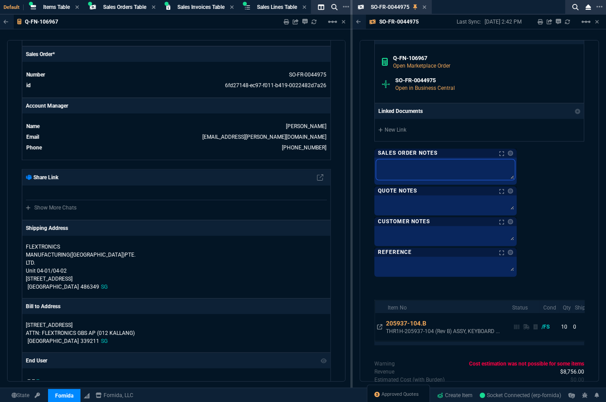
paste textarea "205937-104.B - Can ship on 10/20/25 via Ocean per buyer Florence Chan Hong Keow."
type textarea "205937-104.B - Can ship on 10/20/25 via Ocean per buyer Florence Chan Hong Keow."
drag, startPoint x: 401, startPoint y: 157, endPoint x: 560, endPoint y: 193, distance: 163.2
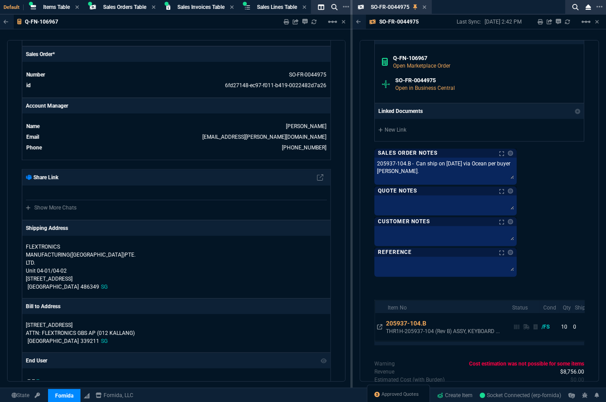
click at [560, 193] on div "Fornida, LLC 2609 Technology Dr Suite 300 Plano, TX 75074 Share Link Show More …" at bounding box center [479, 3] width 210 height 535
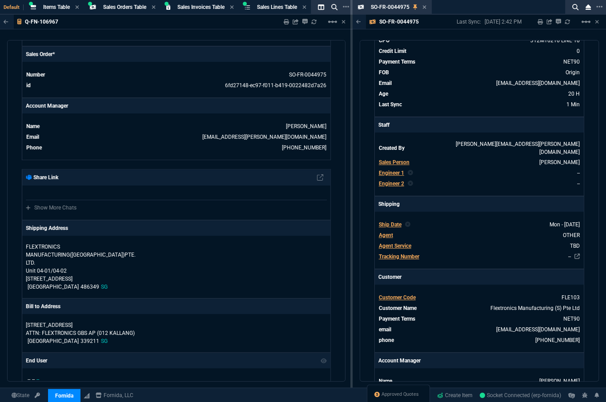
scroll to position [0, 0]
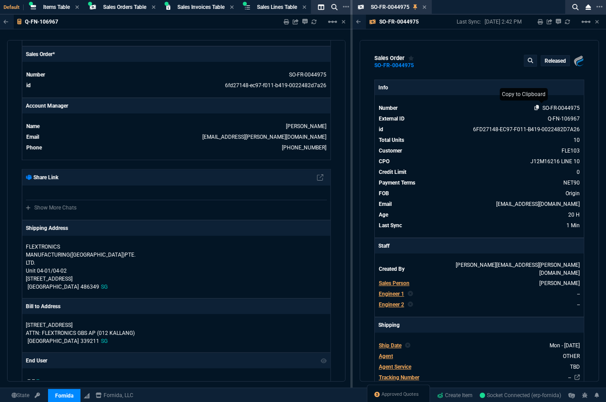
click at [534, 108] on icon at bounding box center [536, 107] width 5 height 5
click at [426, 7] on icon at bounding box center [424, 6] width 4 height 5
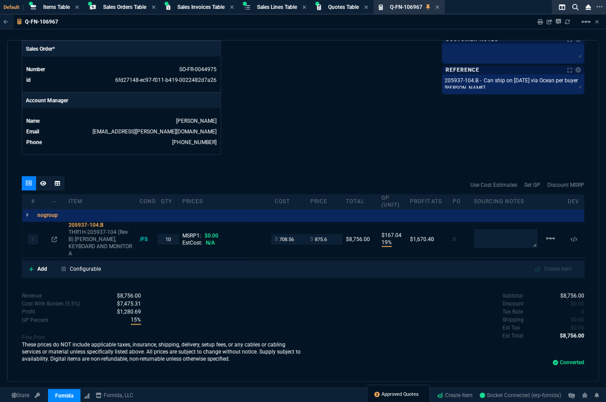
click at [401, 393] on span "Approved Quotes" at bounding box center [399, 394] width 37 height 7
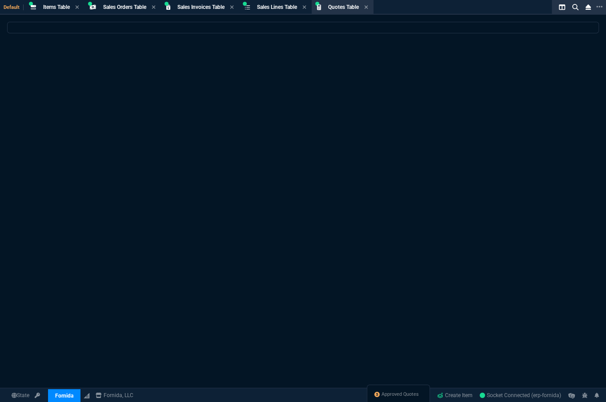
select select
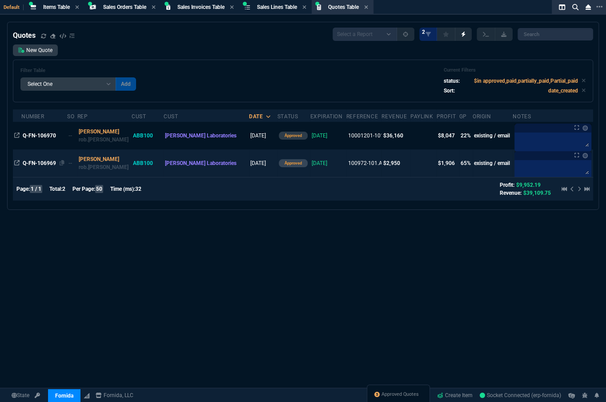
click at [37, 160] on div "Q-FN-106969" at bounding box center [44, 163] width 43 height 8
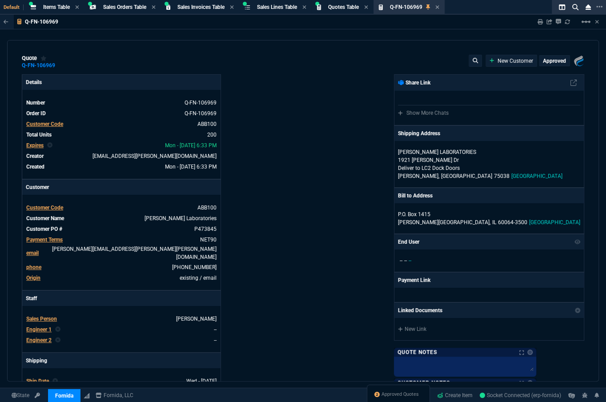
type input "66"
type input "10"
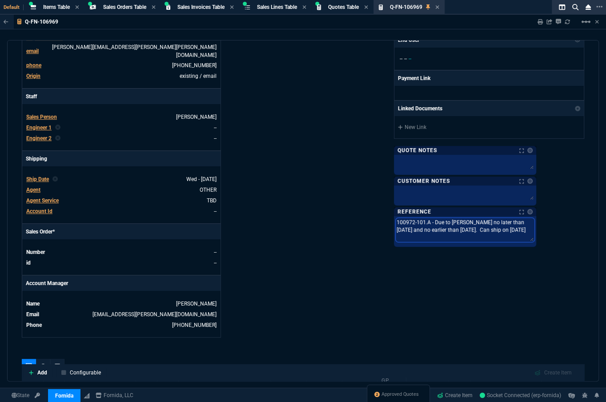
click at [500, 223] on textarea "100972-101.A - Due to Abbott no later than 10/15/25 and no earlier than 10/9/25…" at bounding box center [465, 230] width 139 height 24
drag, startPoint x: 515, startPoint y: 226, endPoint x: 404, endPoint y: 215, distance: 111.6
click at [404, 215] on div "Fornida, LLC 2609 Technology Dr Suite 300 Plano, TX 75074 Share Link Show More …" at bounding box center [443, 104] width 281 height 465
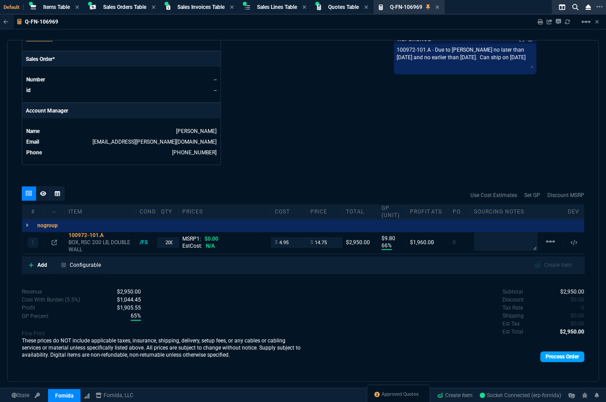
click at [563, 352] on link "Process Order" at bounding box center [562, 356] width 44 height 11
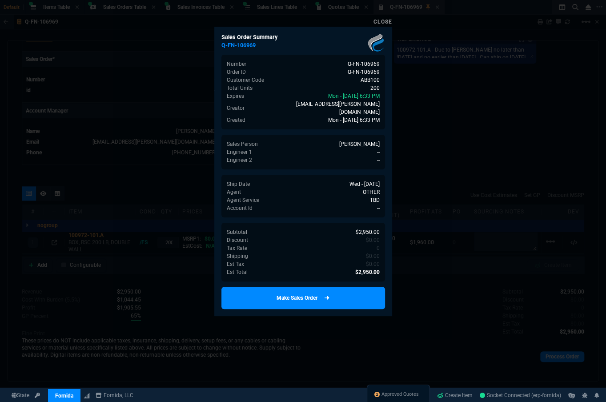
click at [341, 289] on link "Make Sales Order" at bounding box center [303, 298] width 164 height 22
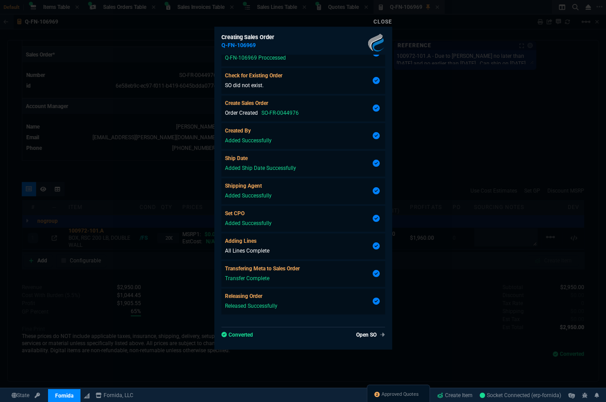
scroll to position [69, 0]
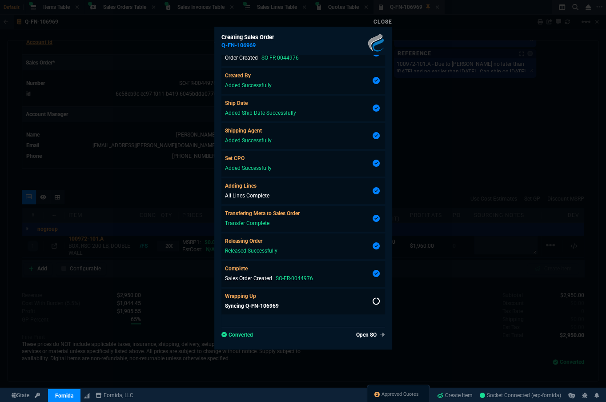
type input "66"
type input "10"
click at [364, 337] on link "Open SO" at bounding box center [368, 335] width 32 height 8
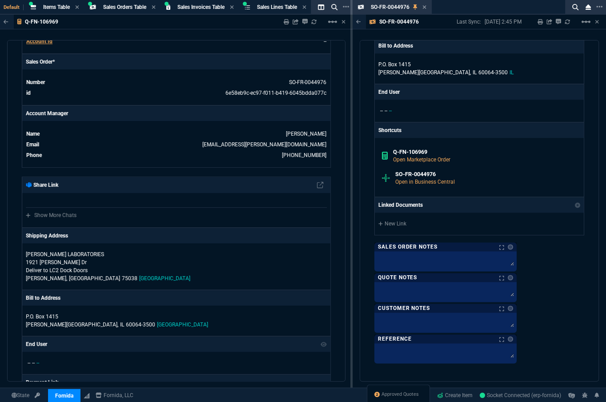
scroll to position [808, 0]
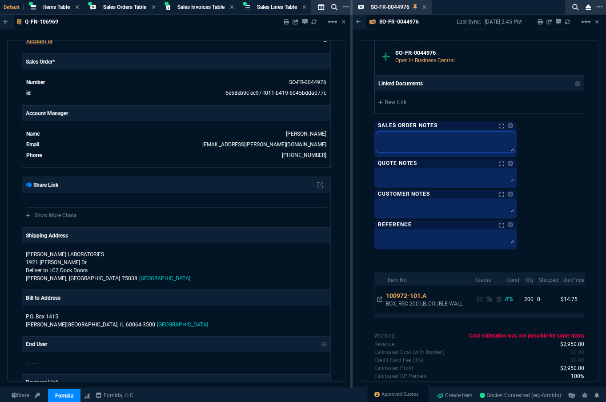
click at [456, 132] on textarea at bounding box center [445, 142] width 139 height 20
paste textarea "100972-101.A - Due to Abbott no later than 10/15/25 and no earlier than 10/9/25…"
type textarea "100972-101.A - Due to Abbott no later than 10/15/25 and no earlier than 10/9/25…"
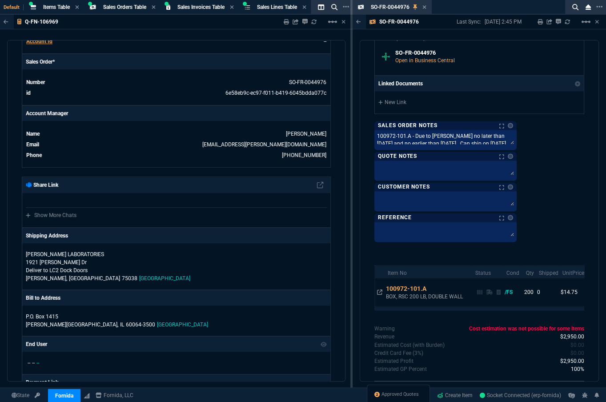
click at [422, 6] on icon at bounding box center [424, 6] width 4 height 5
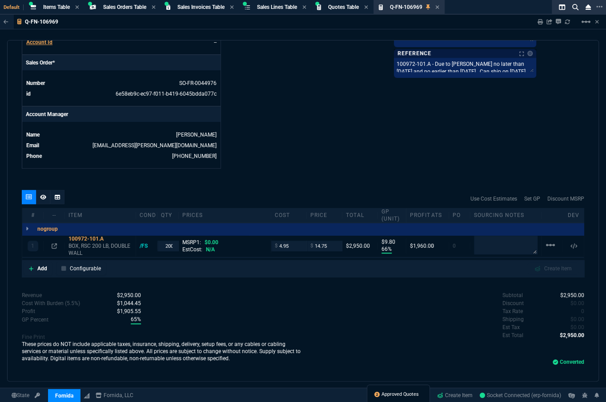
click at [388, 397] on span "Approved Quotes" at bounding box center [399, 394] width 37 height 7
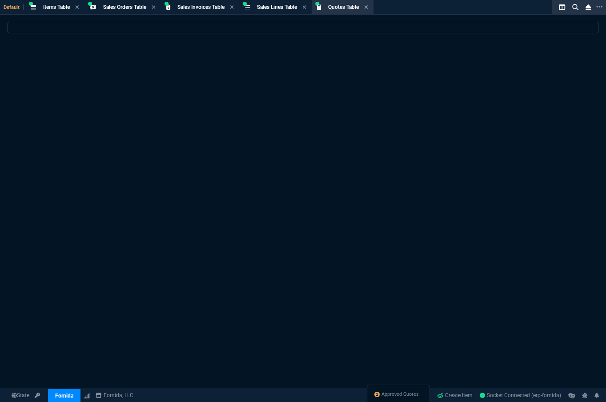
select select
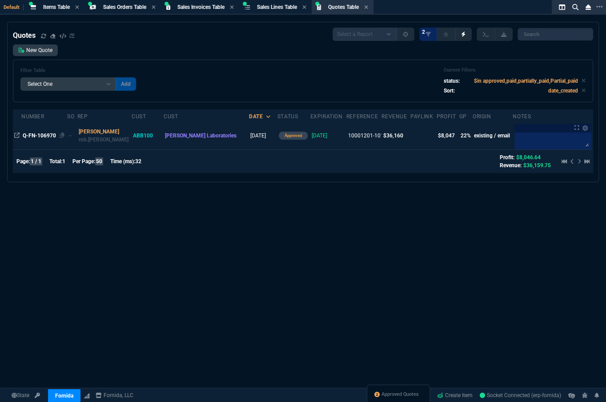
click at [51, 137] on span "Q-FN-106970" at bounding box center [39, 135] width 33 height 6
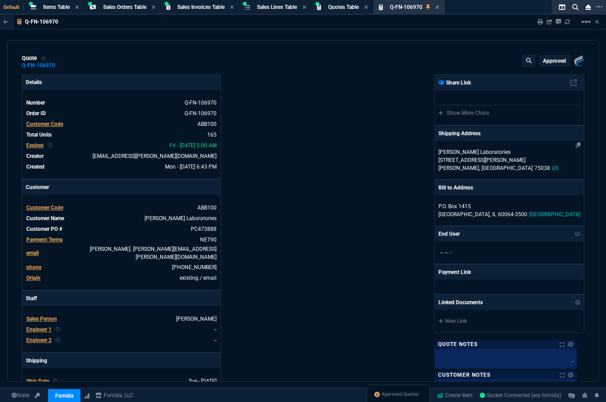
type input "26"
type input "58"
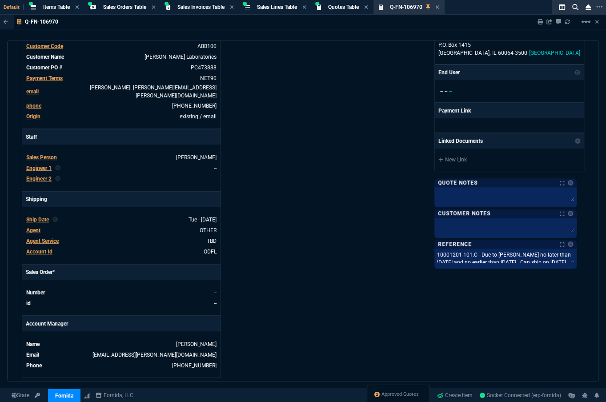
scroll to position [202, 0]
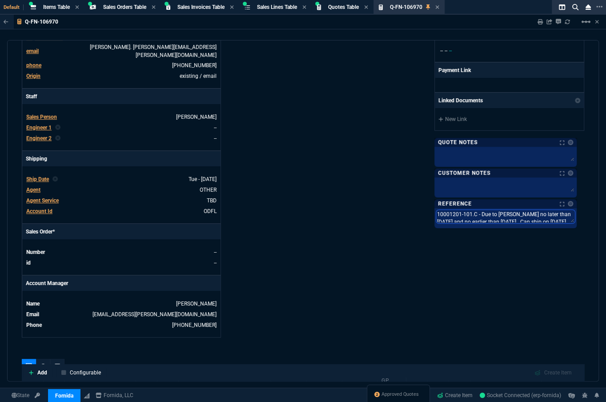
click at [487, 213] on textarea "10001201-101.C - Due to Abbott no later than 10/28/25 and no earlier than 10/22…" at bounding box center [505, 216] width 139 height 13
click at [487, 213] on textarea "10001201-101.C - Due to Abbott no later than 10/28/25 and no earlier than 10/22…" at bounding box center [505, 222] width 139 height 24
drag, startPoint x: 567, startPoint y: 220, endPoint x: 416, endPoint y: 205, distance: 151.4
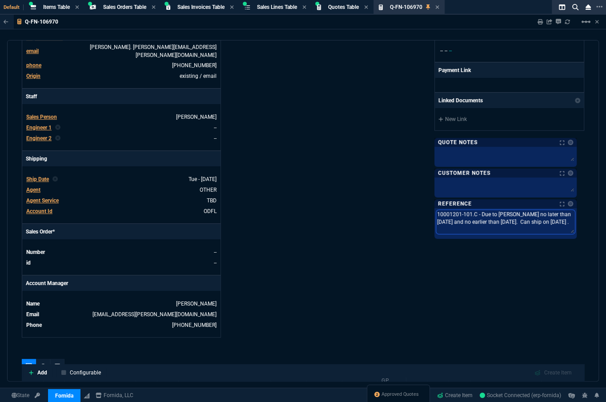
click at [416, 205] on div "Fornida, LLC 2609 Technology Dr Suite 300 Plano, TX 75074 Share Link Show More …" at bounding box center [443, 104] width 281 height 465
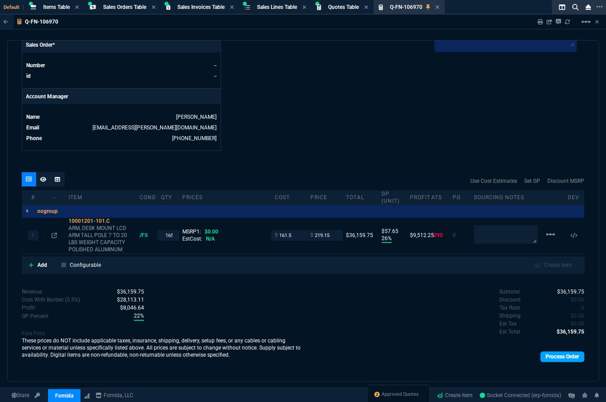
click at [552, 351] on link "Process Order" at bounding box center [562, 356] width 44 height 11
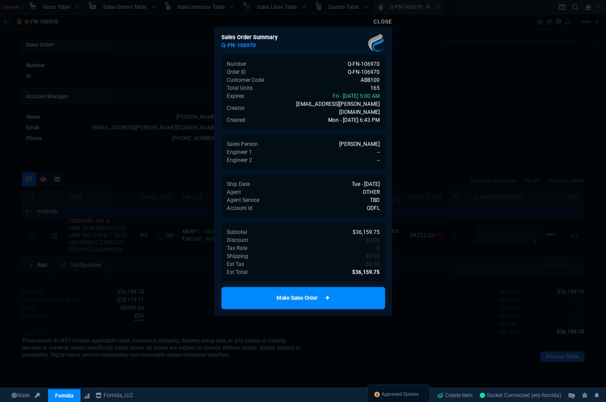
click at [362, 296] on link "Make Sales Order" at bounding box center [303, 298] width 164 height 22
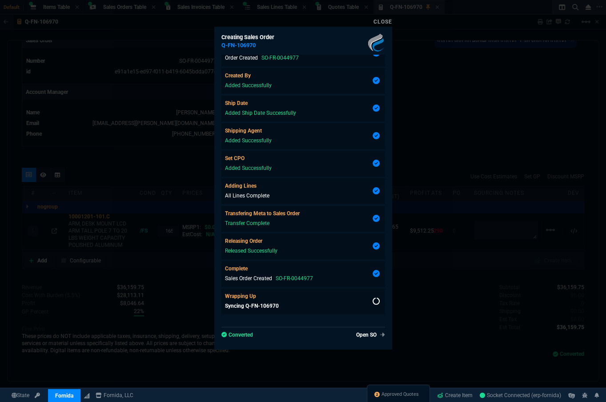
scroll to position [374, 0]
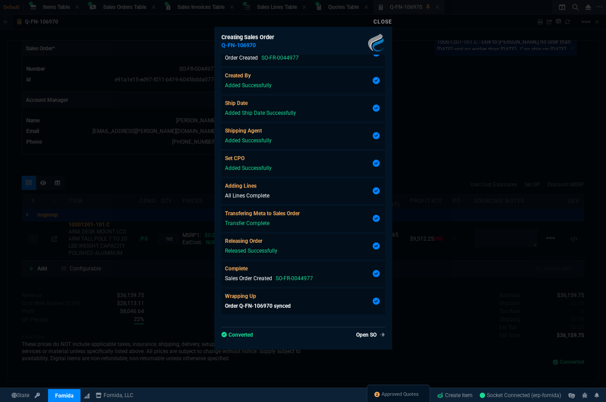
type input "26"
type input "58"
click at [371, 335] on link "Open SO" at bounding box center [368, 335] width 32 height 8
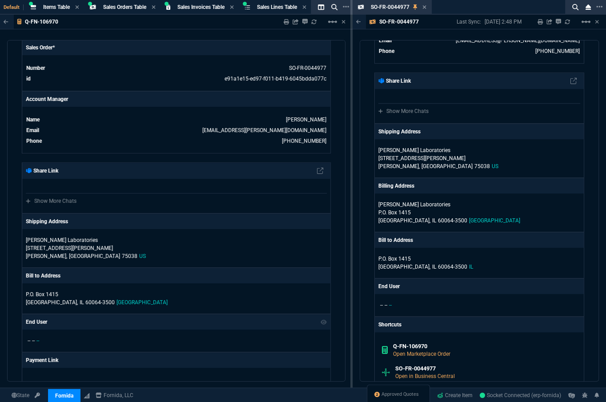
scroll to position [646, 0]
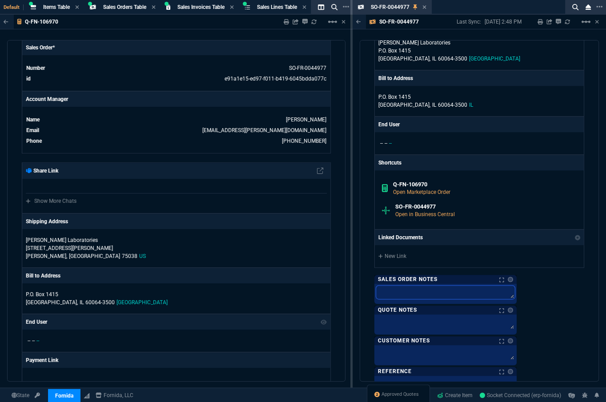
click at [449, 285] on textarea at bounding box center [445, 291] width 139 height 13
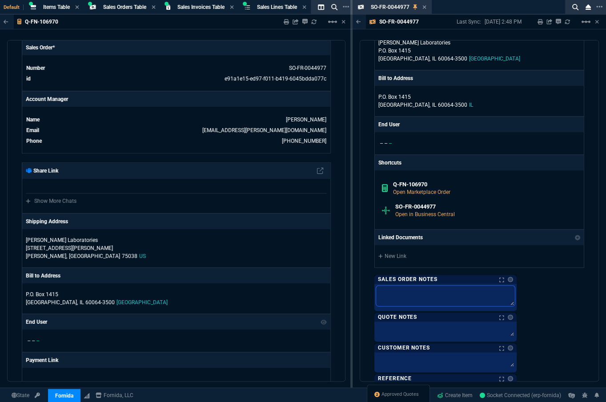
paste textarea "10001201-101.C - Due to Abbott no later than 10/28/25 and no earlier than 10/22…"
type textarea "10001201-101.C - Due to Abbott no later than 10/28/25 and no earlier than 10/22…"
click at [550, 292] on div "Fornida, LLC 2609 Technology Dr Suite 300 Plano, TX 75074 Share Link Show More …" at bounding box center [479, 154] width 210 height 487
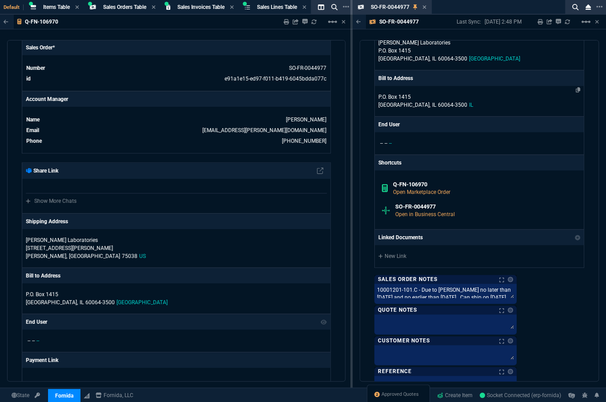
click at [388, 396] on span "Approved Quotes" at bounding box center [399, 394] width 37 height 7
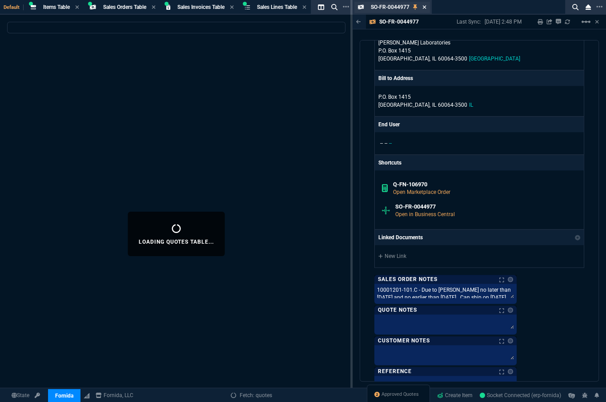
select select
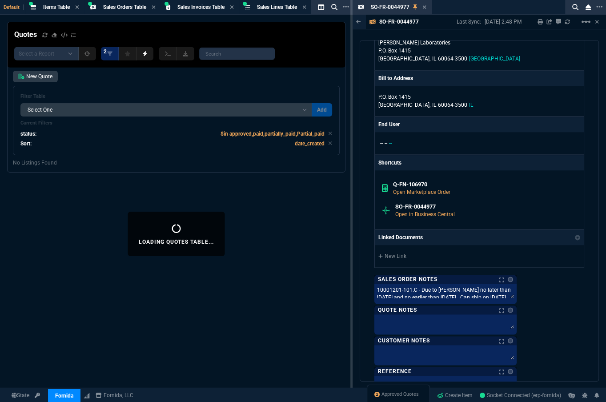
click at [424, 7] on icon at bounding box center [425, 7] width 4 height 4
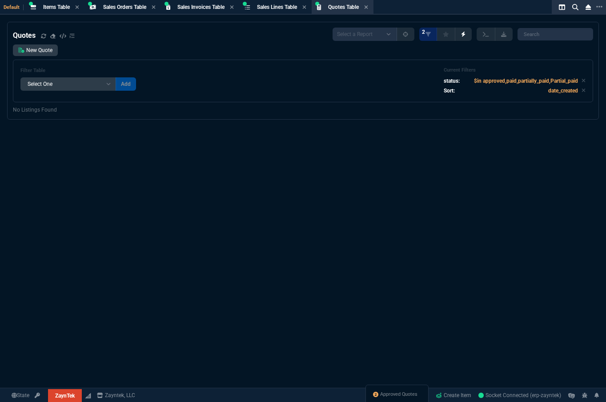
select select "4: SHAD"
select select
click at [384, 395] on span "Approved Quotes" at bounding box center [398, 394] width 37 height 7
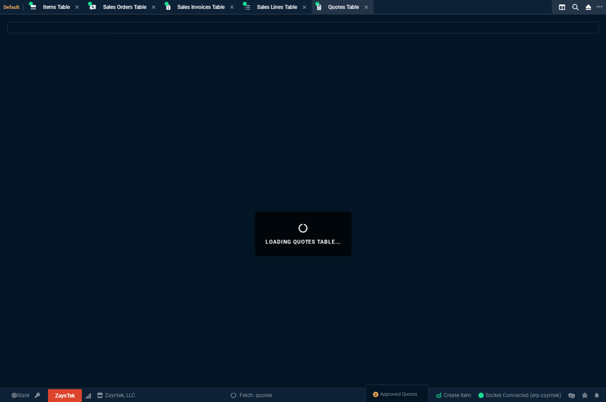
select select
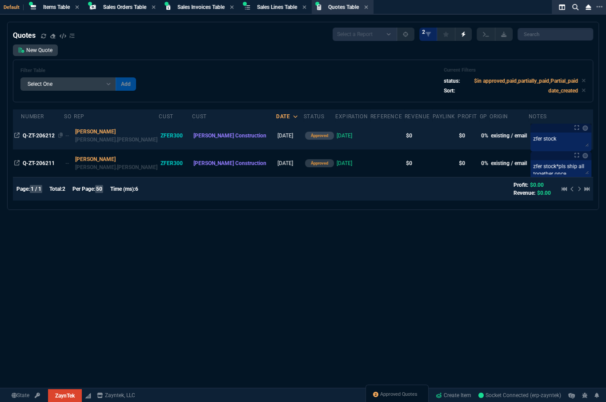
click at [46, 133] on span "Q-ZT-206212" at bounding box center [39, 135] width 32 height 6
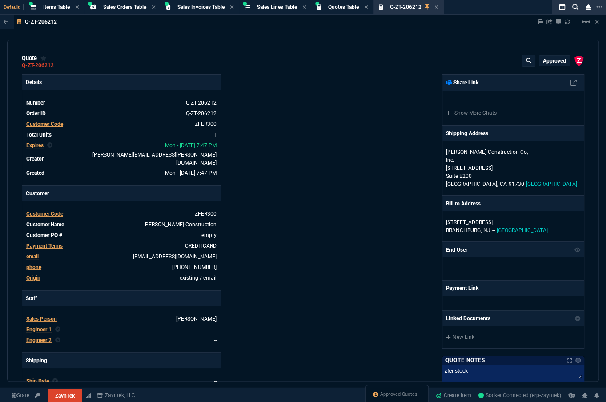
type input "0"
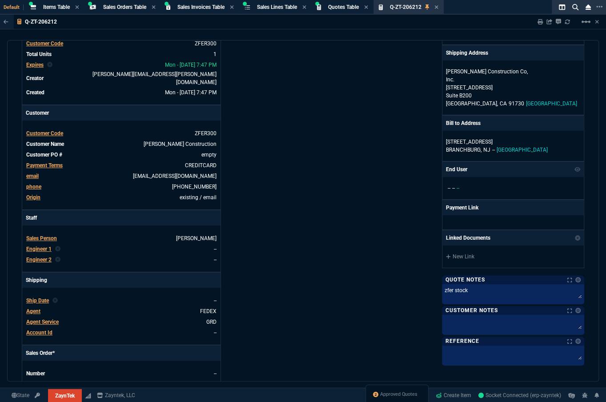
scroll to position [374, 0]
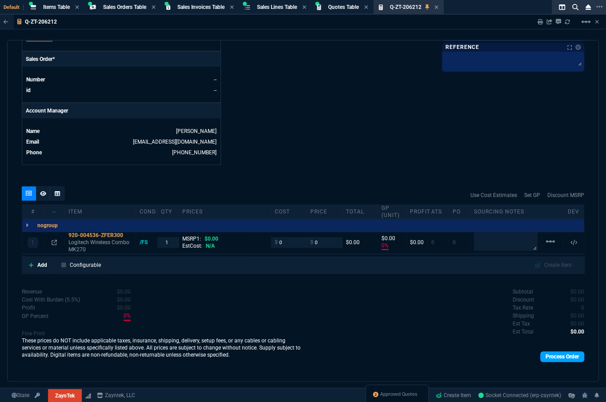
click at [554, 352] on link "Process Order" at bounding box center [562, 356] width 44 height 11
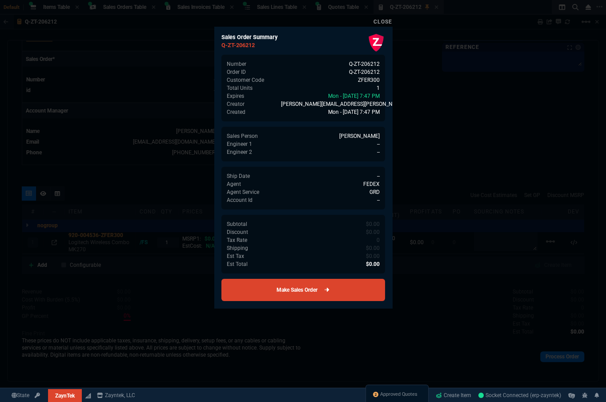
click at [340, 294] on link "Make Sales Order" at bounding box center [303, 290] width 164 height 22
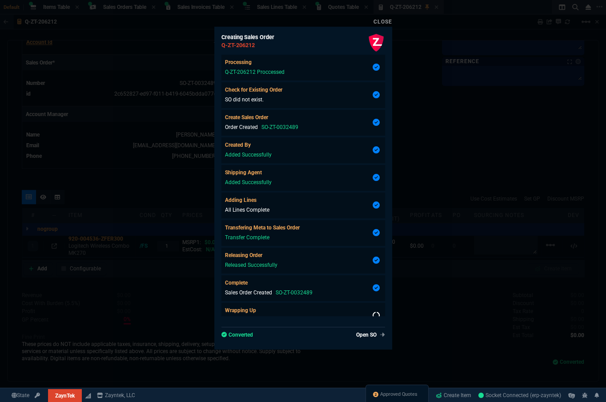
scroll to position [14, 0]
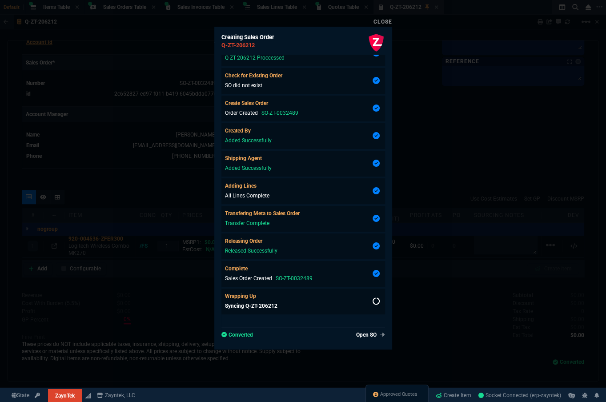
type input "0"
click at [364, 336] on link "Open SO" at bounding box center [368, 335] width 32 height 8
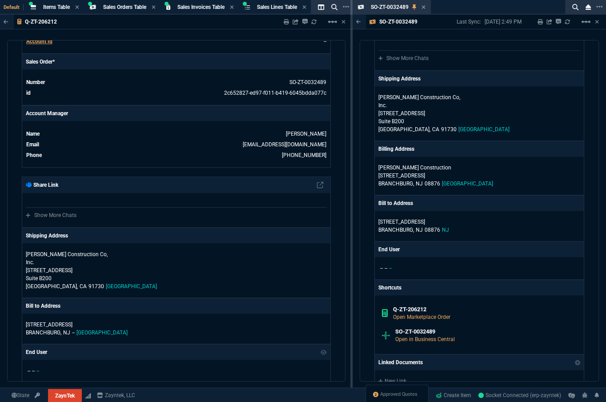
scroll to position [727, 0]
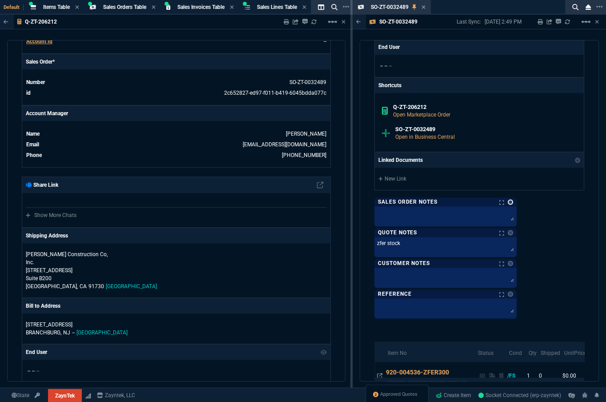
click at [508, 199] on link at bounding box center [510, 201] width 5 height 5
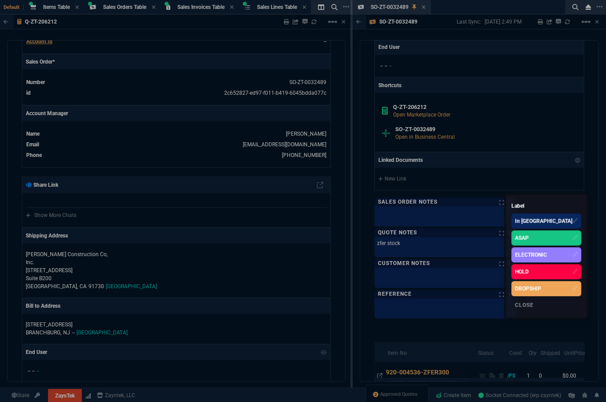
click at [518, 240] on div "ASAP" at bounding box center [522, 238] width 14 height 8
drag, startPoint x: 433, startPoint y: 7, endPoint x: 426, endPoint y: 9, distance: 7.0
click at [432, 7] on div at bounding box center [303, 201] width 606 height 402
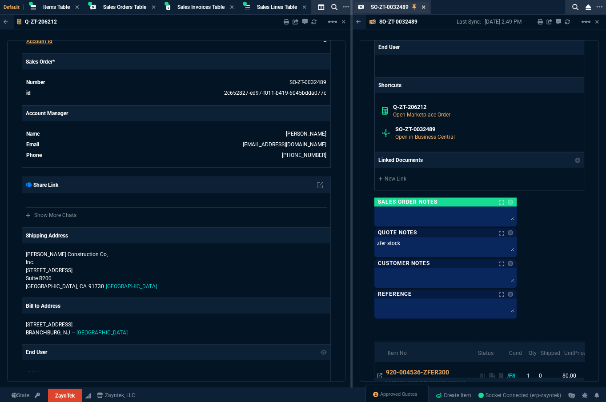
click at [425, 9] on icon at bounding box center [423, 6] width 4 height 5
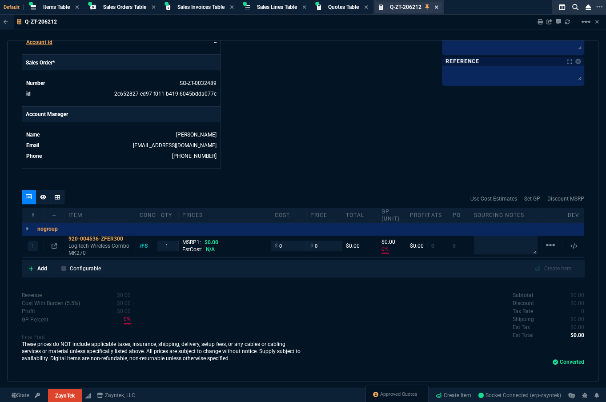
click at [438, 8] on icon at bounding box center [436, 7] width 4 height 4
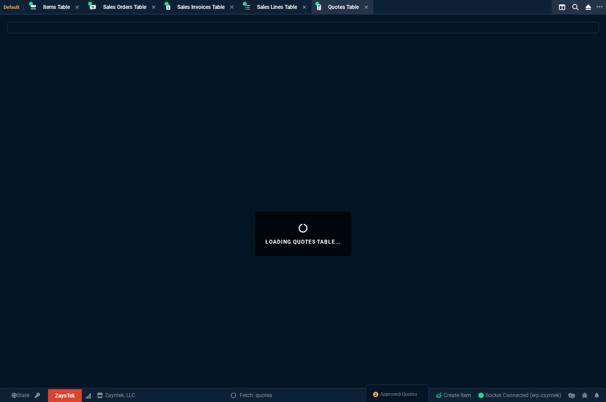
select select
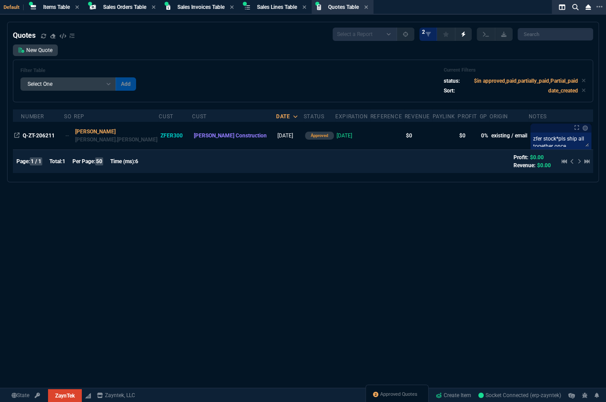
click at [396, 399] on div "Approved Quotes" at bounding box center [396, 394] width 63 height 21
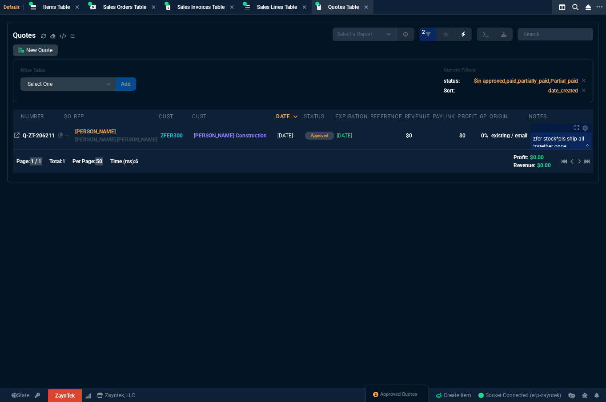
click at [28, 133] on span "Q-ZT-206211" at bounding box center [39, 135] width 32 height 6
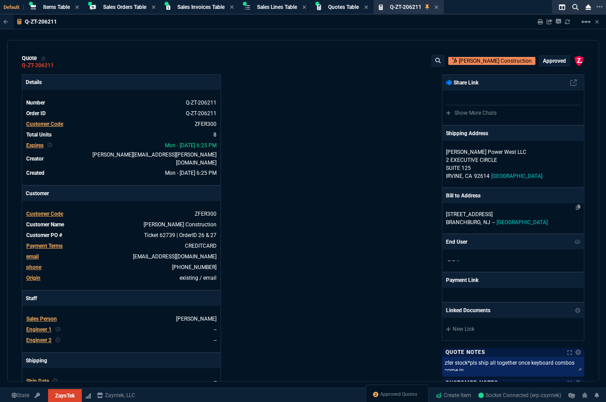
type input "0"
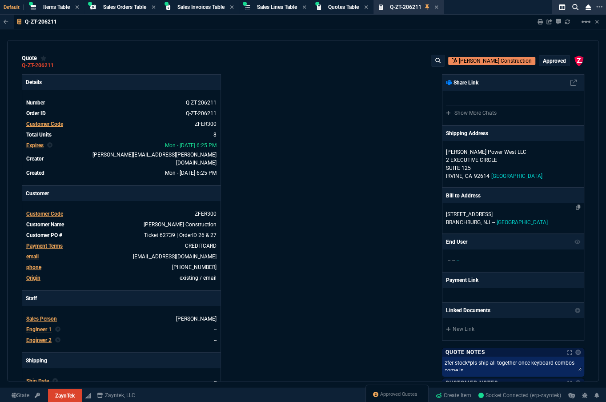
type input "0"
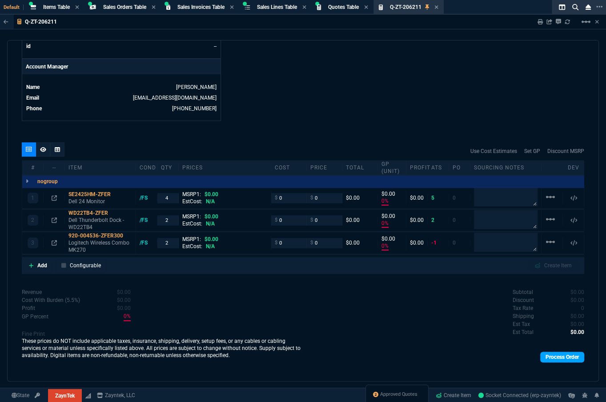
click at [560, 352] on link "Process Order" at bounding box center [562, 357] width 44 height 11
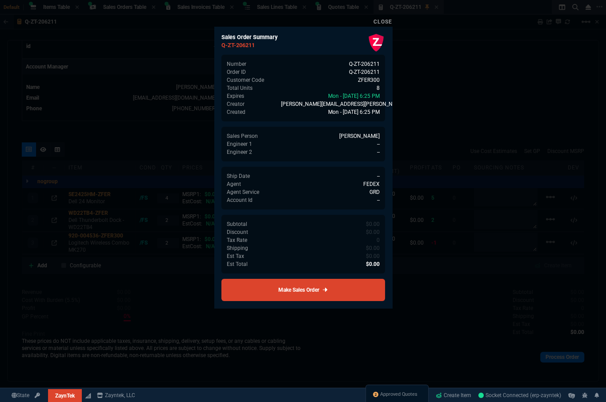
click at [339, 301] on div "Sales Order Summary Q-ZT-206211 Number Q-ZT-206211 Order ID Q-ZT-206211 Custome…" at bounding box center [303, 167] width 178 height 281
click at [344, 295] on link "Make Sales Order" at bounding box center [303, 290] width 164 height 22
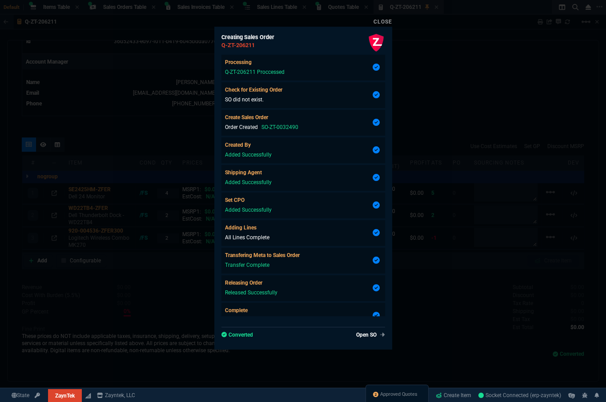
scroll to position [404, 0]
type input "0"
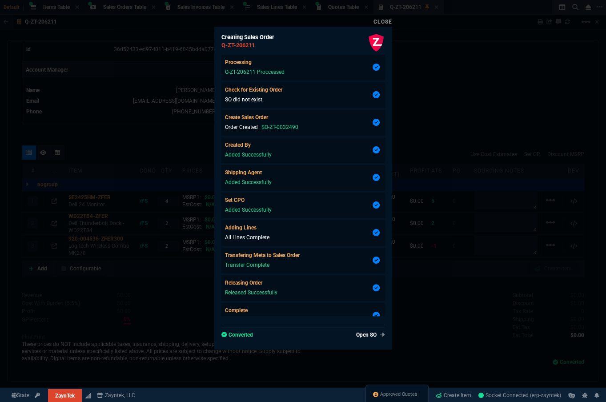
type input "0"
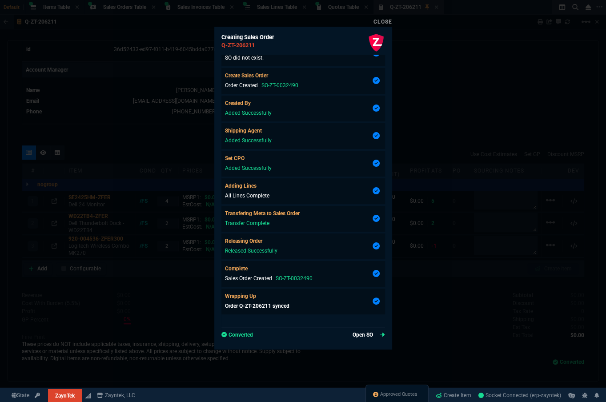
click at [352, 334] on link "Open SO" at bounding box center [368, 335] width 32 height 8
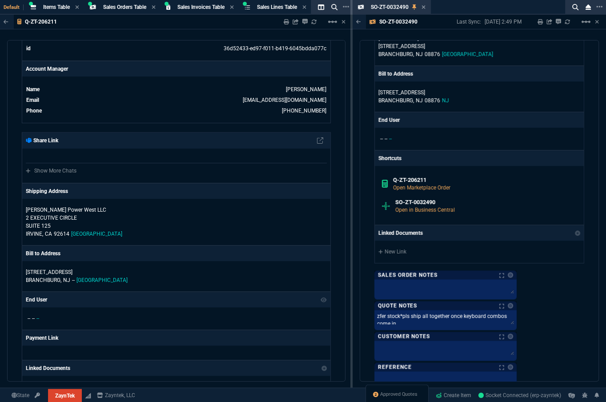
scroll to position [727, 0]
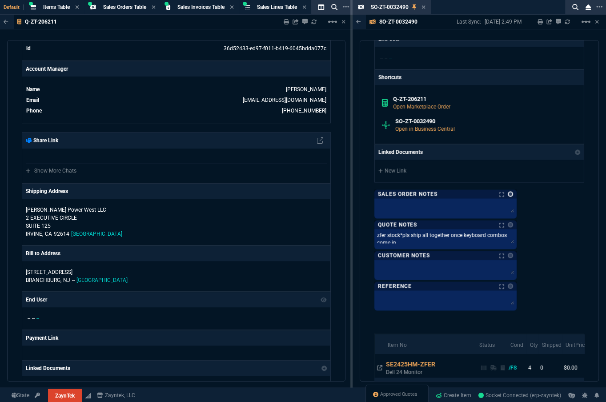
click at [510, 191] on link at bounding box center [510, 193] width 5 height 5
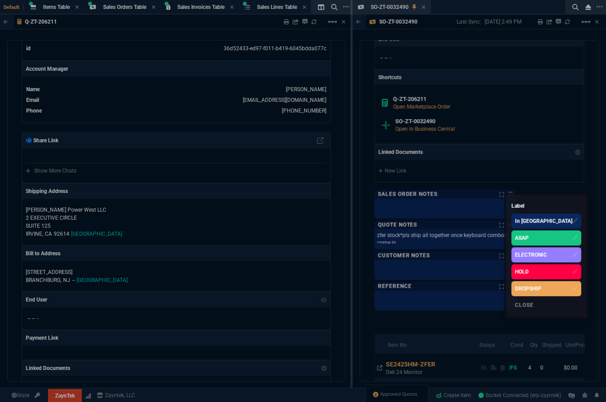
click at [525, 240] on div "ASAP" at bounding box center [522, 238] width 14 height 8
click at [576, 204] on div at bounding box center [303, 201] width 606 height 402
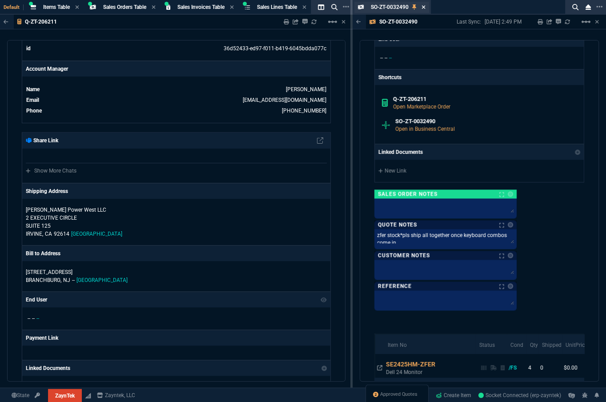
click at [425, 8] on icon at bounding box center [423, 6] width 4 height 5
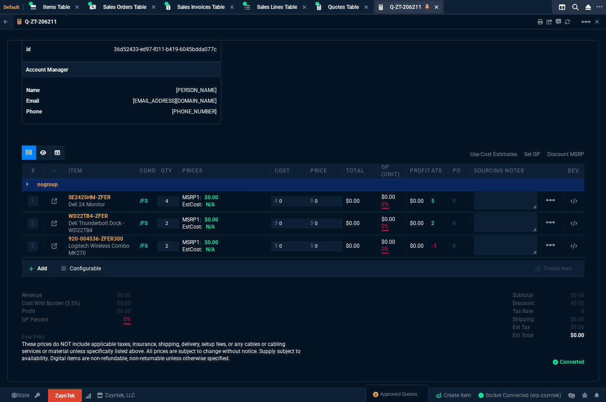
click at [438, 7] on icon at bounding box center [436, 7] width 4 height 4
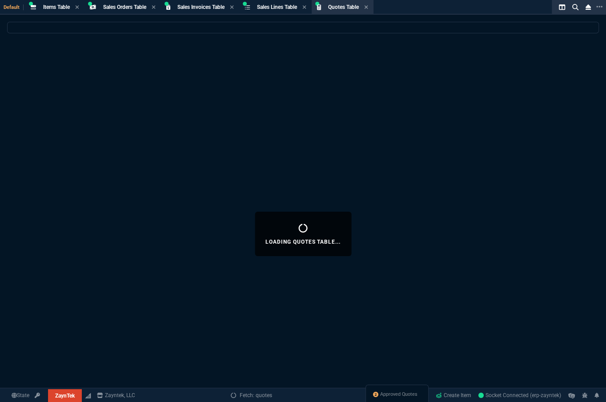
select select
